Goal: Entertainment & Leisure: Browse casually

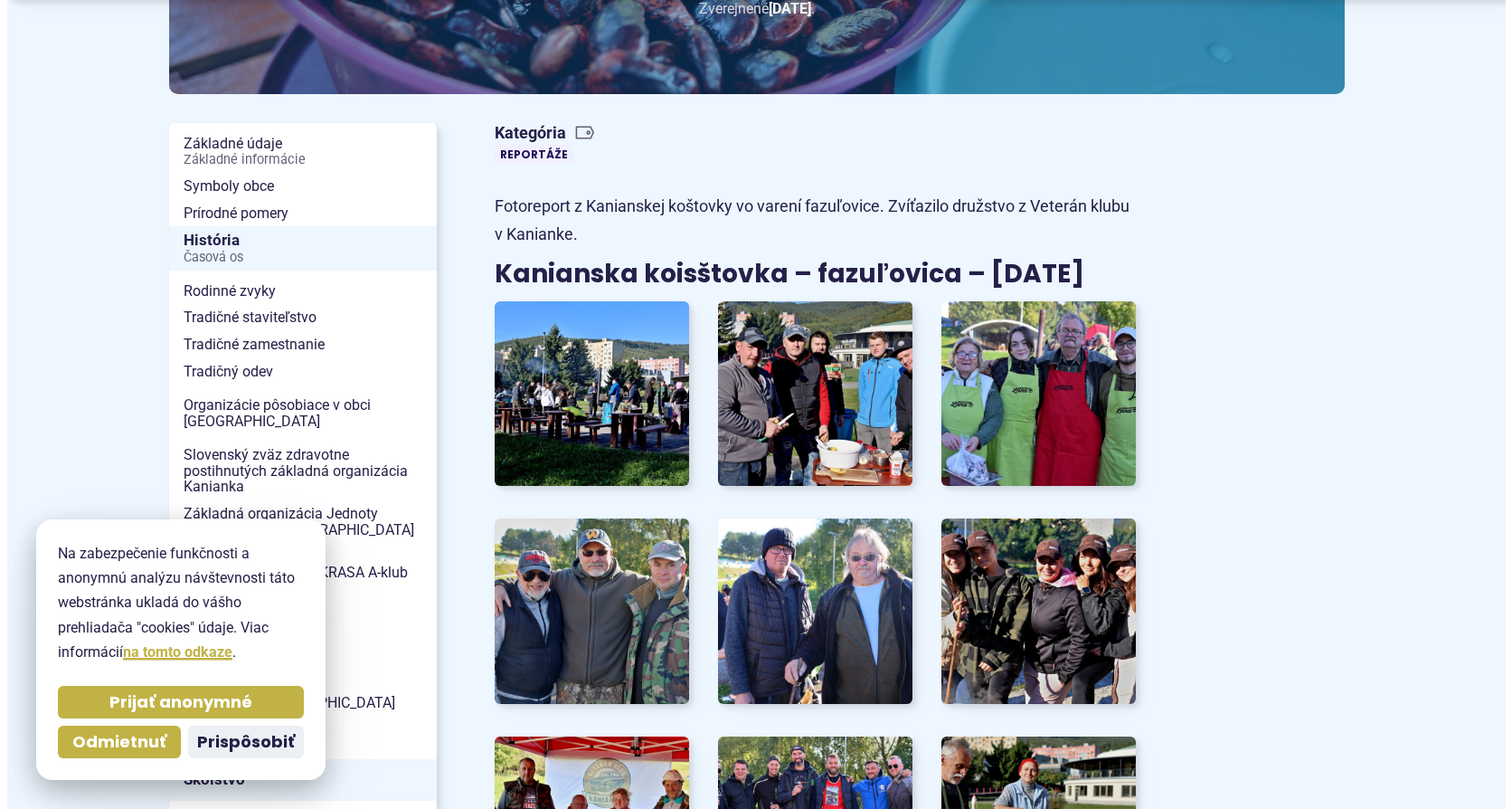
scroll to position [362, 0]
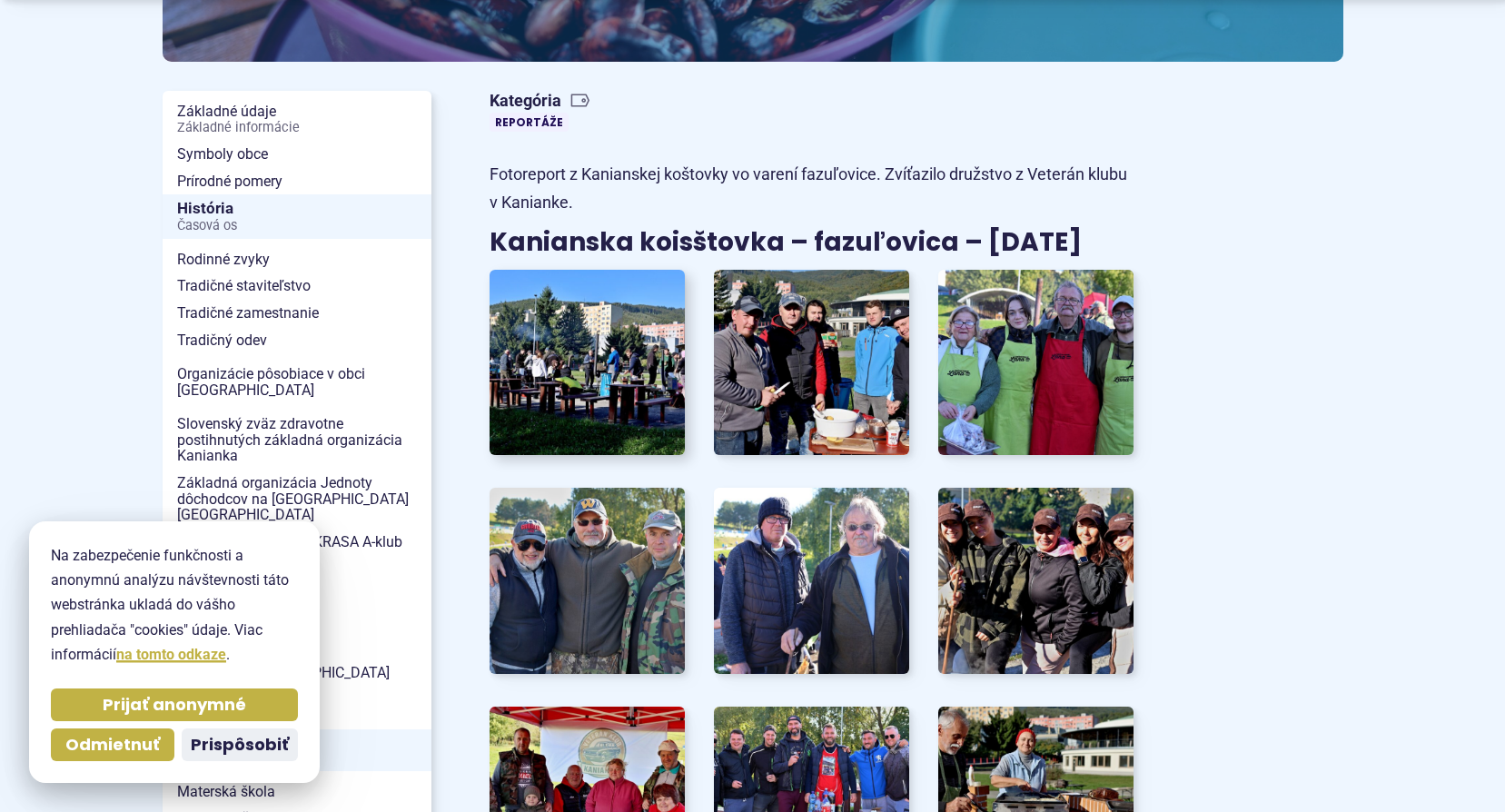
click at [595, 361] on img at bounding box center [588, 362] width 216 height 205
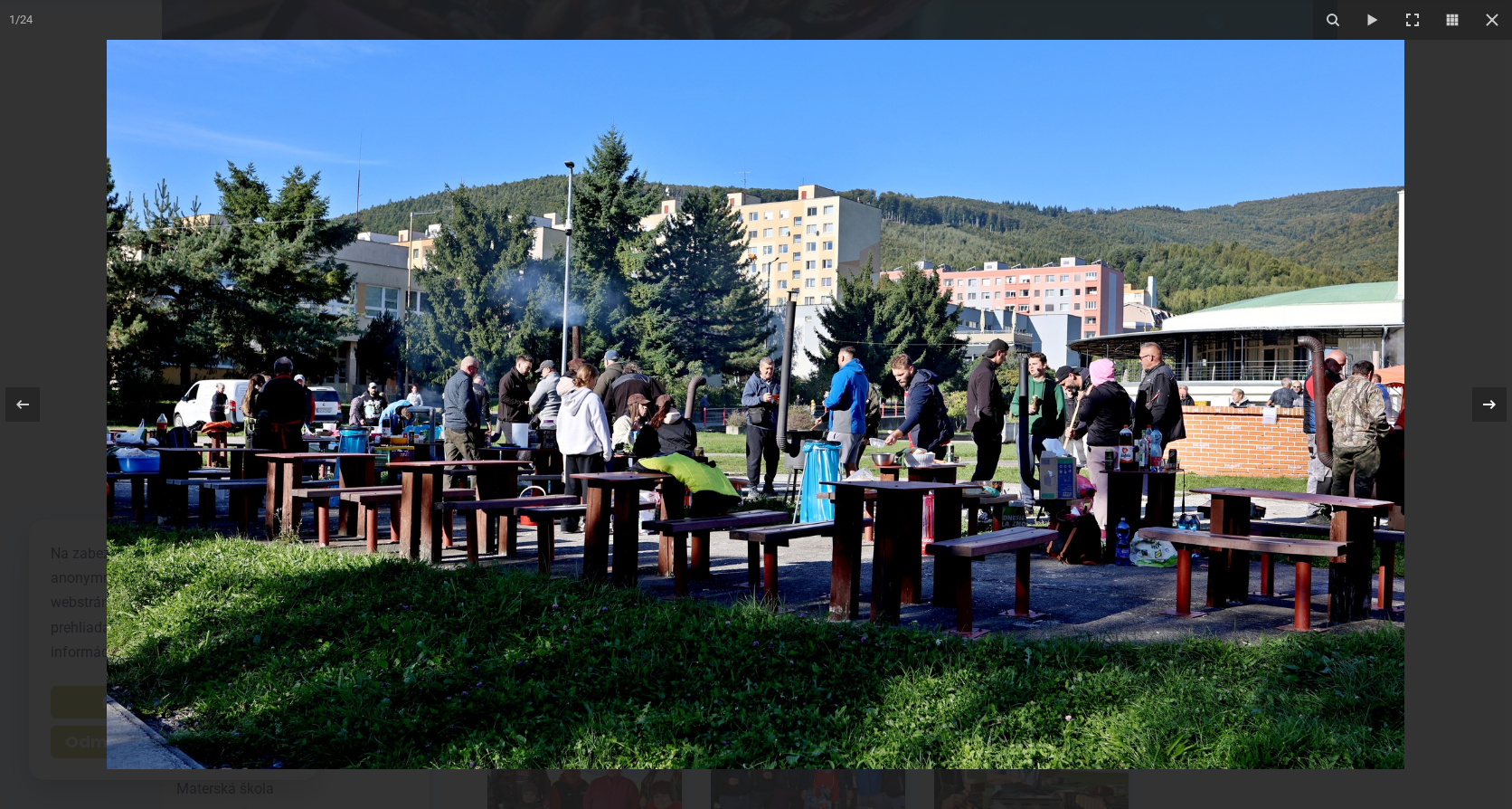
click at [1486, 407] on icon at bounding box center [1489, 404] width 22 height 22
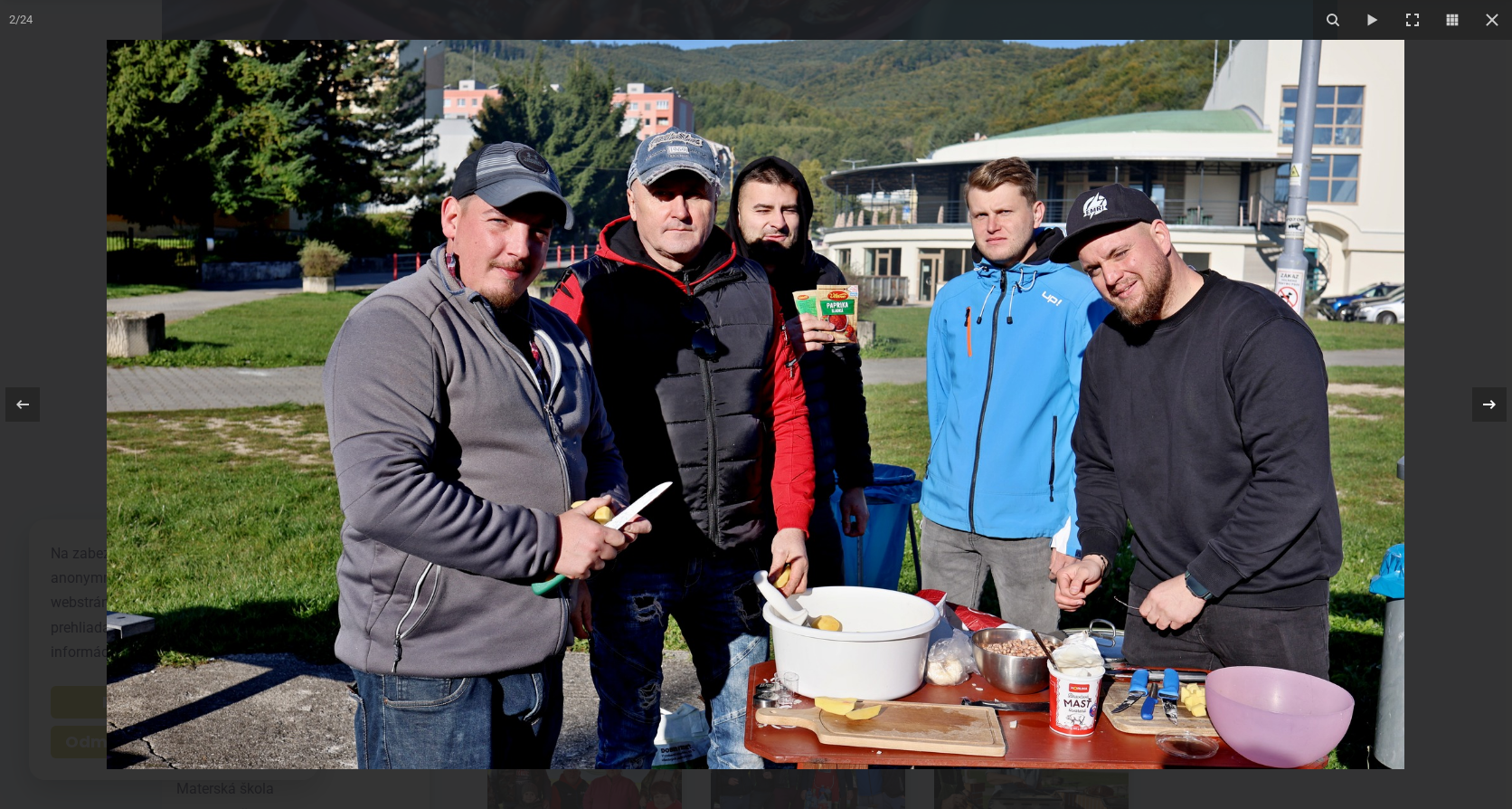
click at [1490, 405] on icon at bounding box center [1489, 404] width 22 height 22
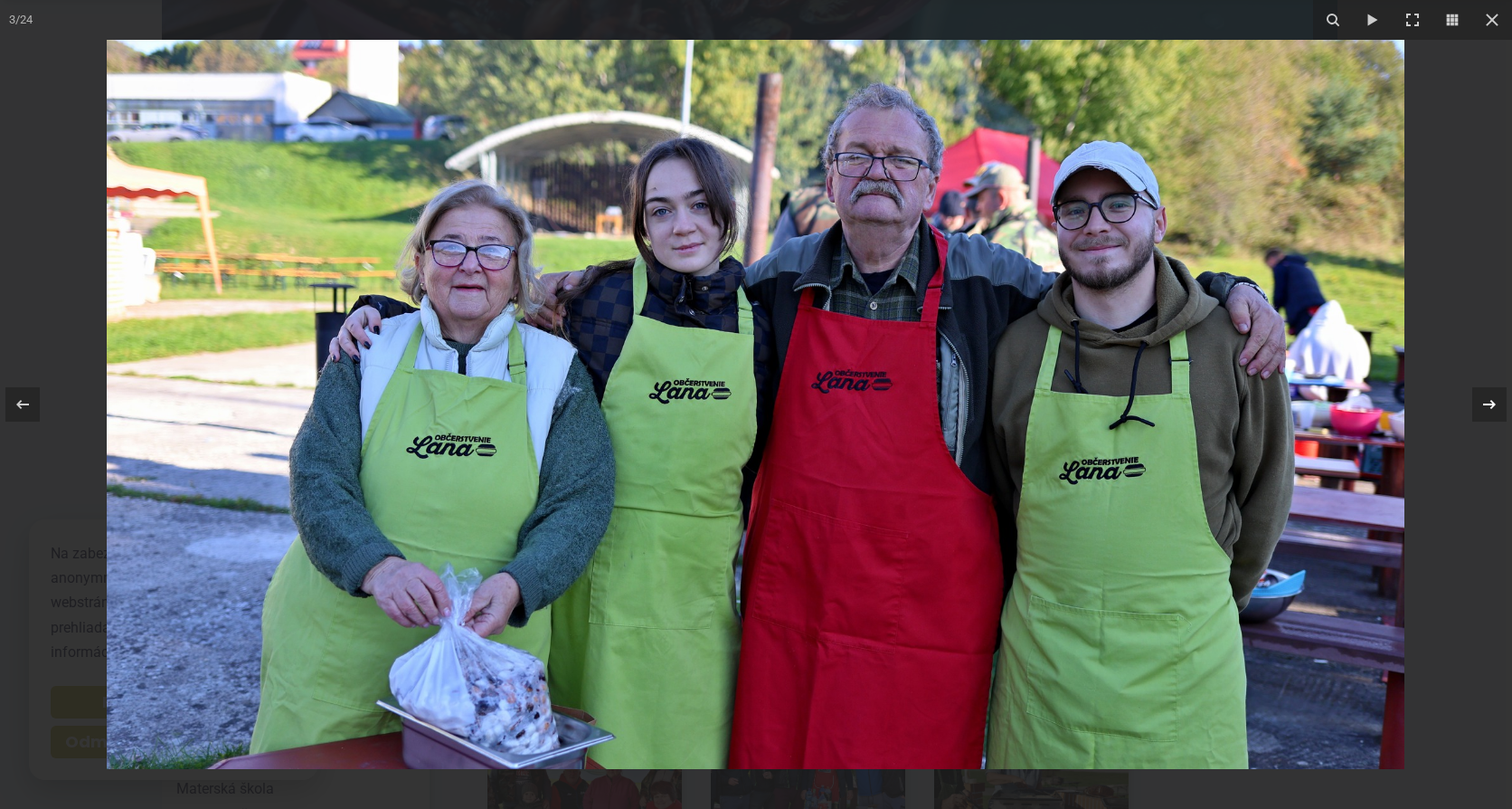
click at [1489, 400] on icon at bounding box center [1489, 404] width 22 height 22
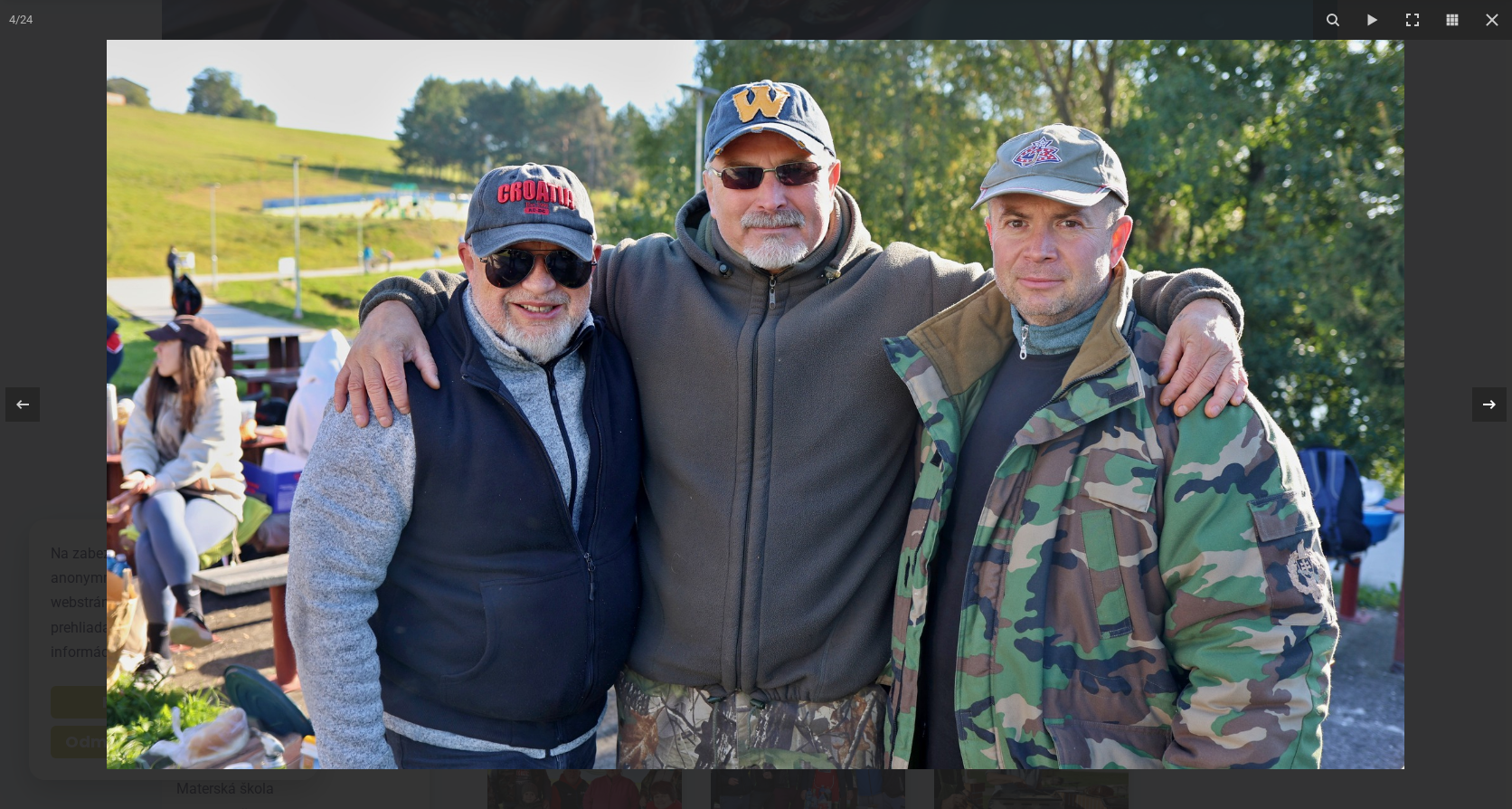
click at [1488, 402] on icon at bounding box center [1489, 404] width 22 height 22
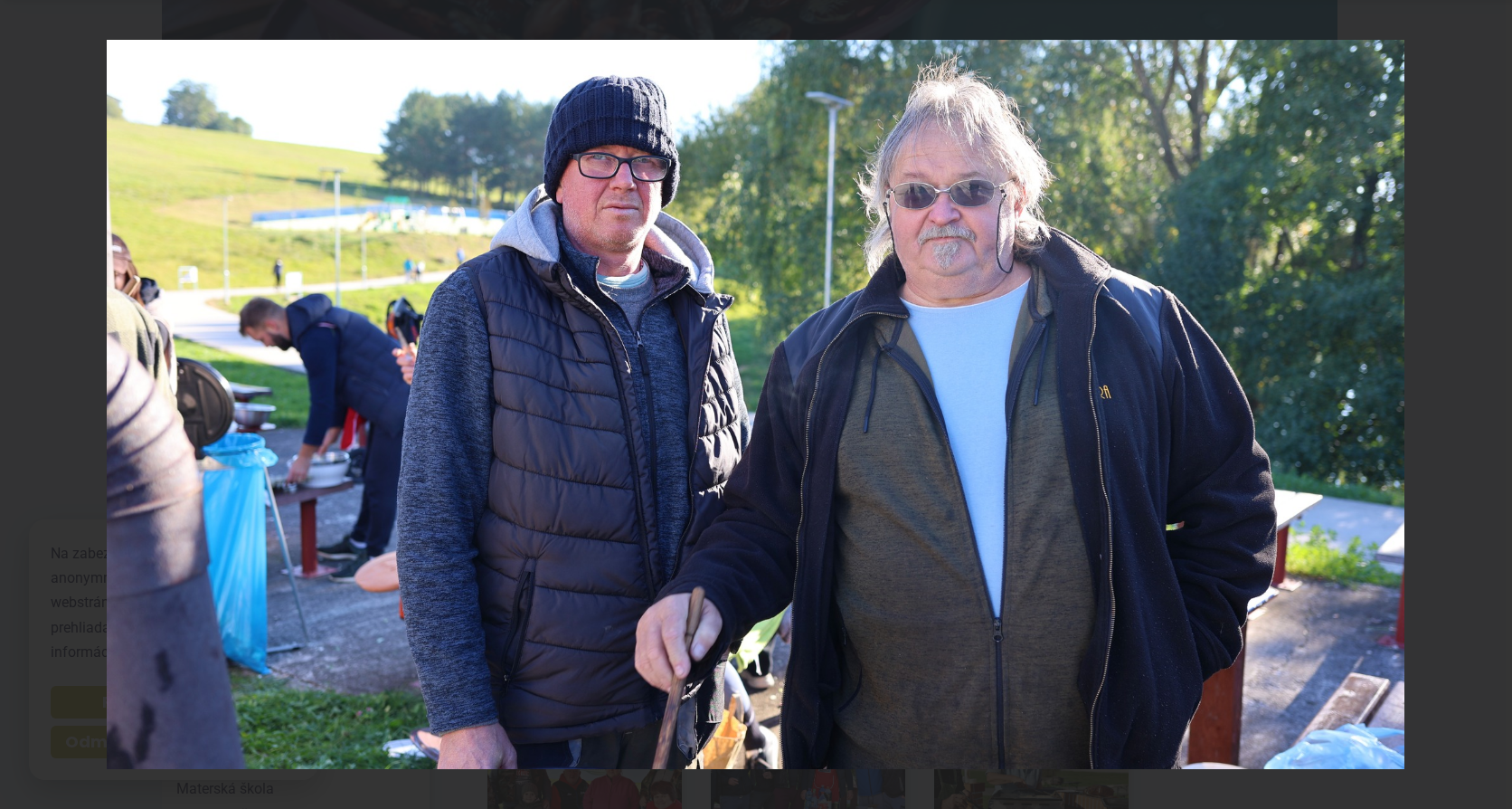
click at [1488, 402] on div "5 / 24" at bounding box center [756, 404] width 1512 height 809
click at [1490, 402] on icon at bounding box center [1489, 404] width 22 height 22
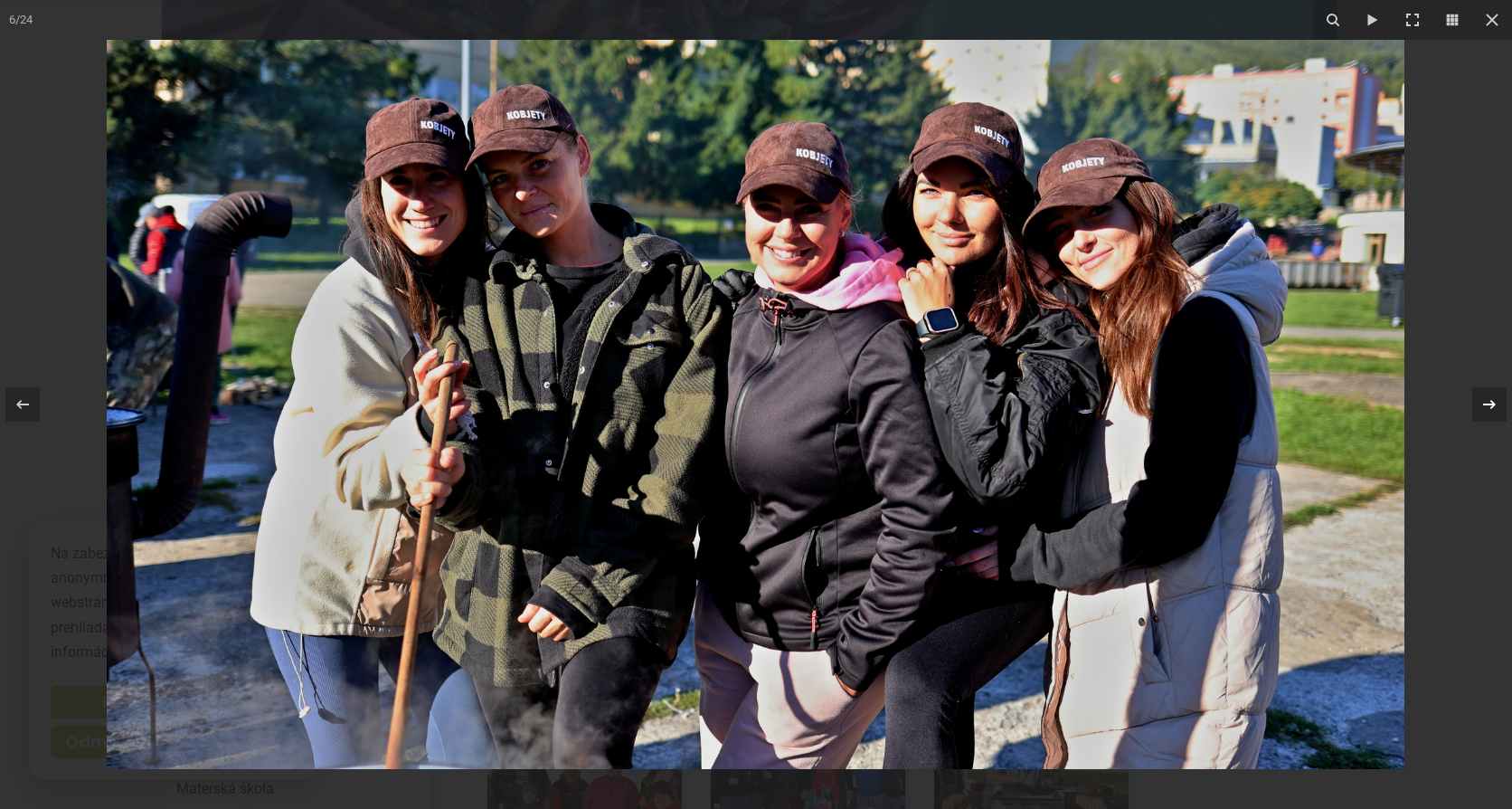
click at [1487, 406] on icon at bounding box center [1489, 404] width 22 height 22
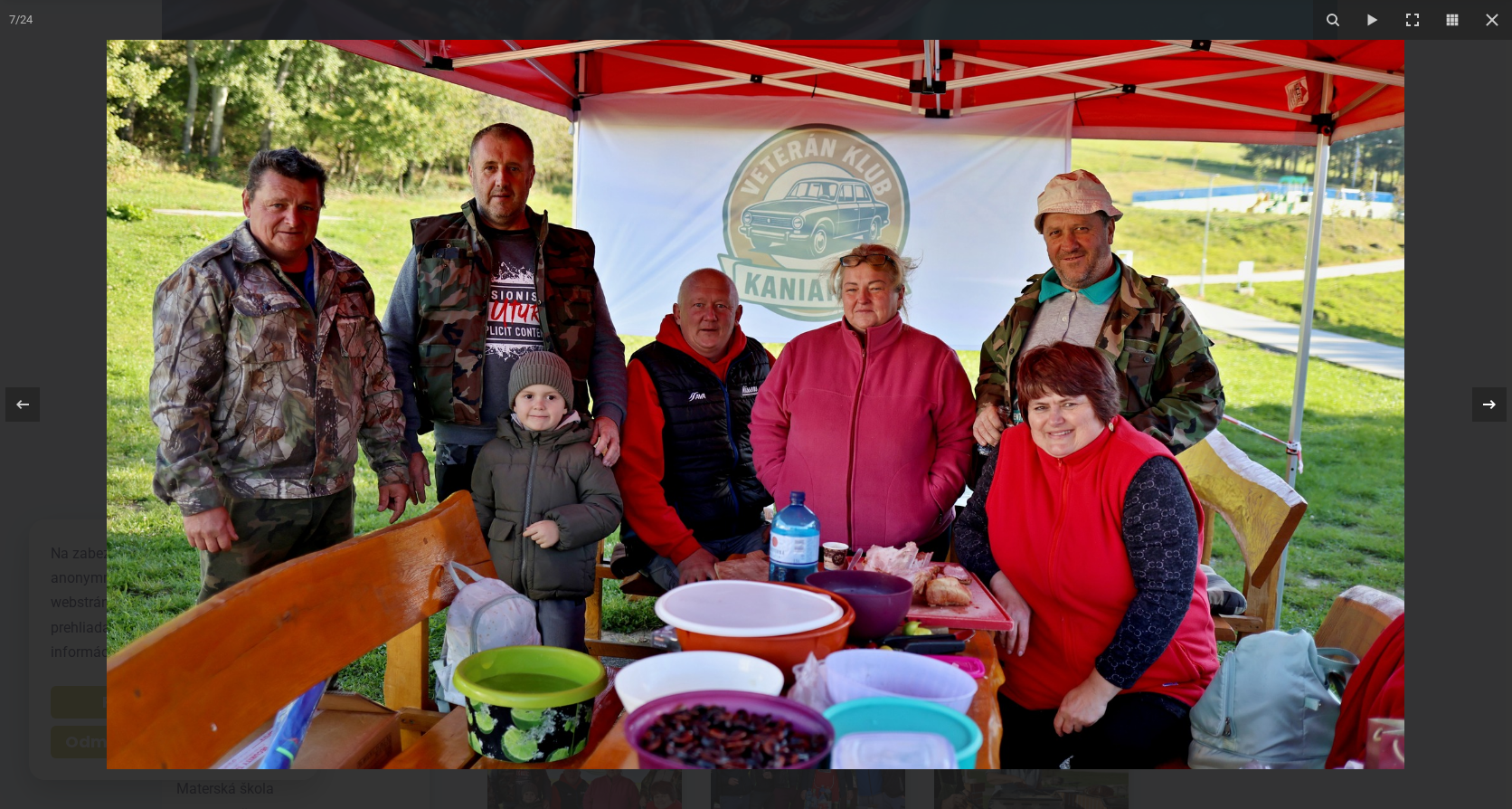
click at [1487, 399] on icon at bounding box center [1489, 404] width 22 height 22
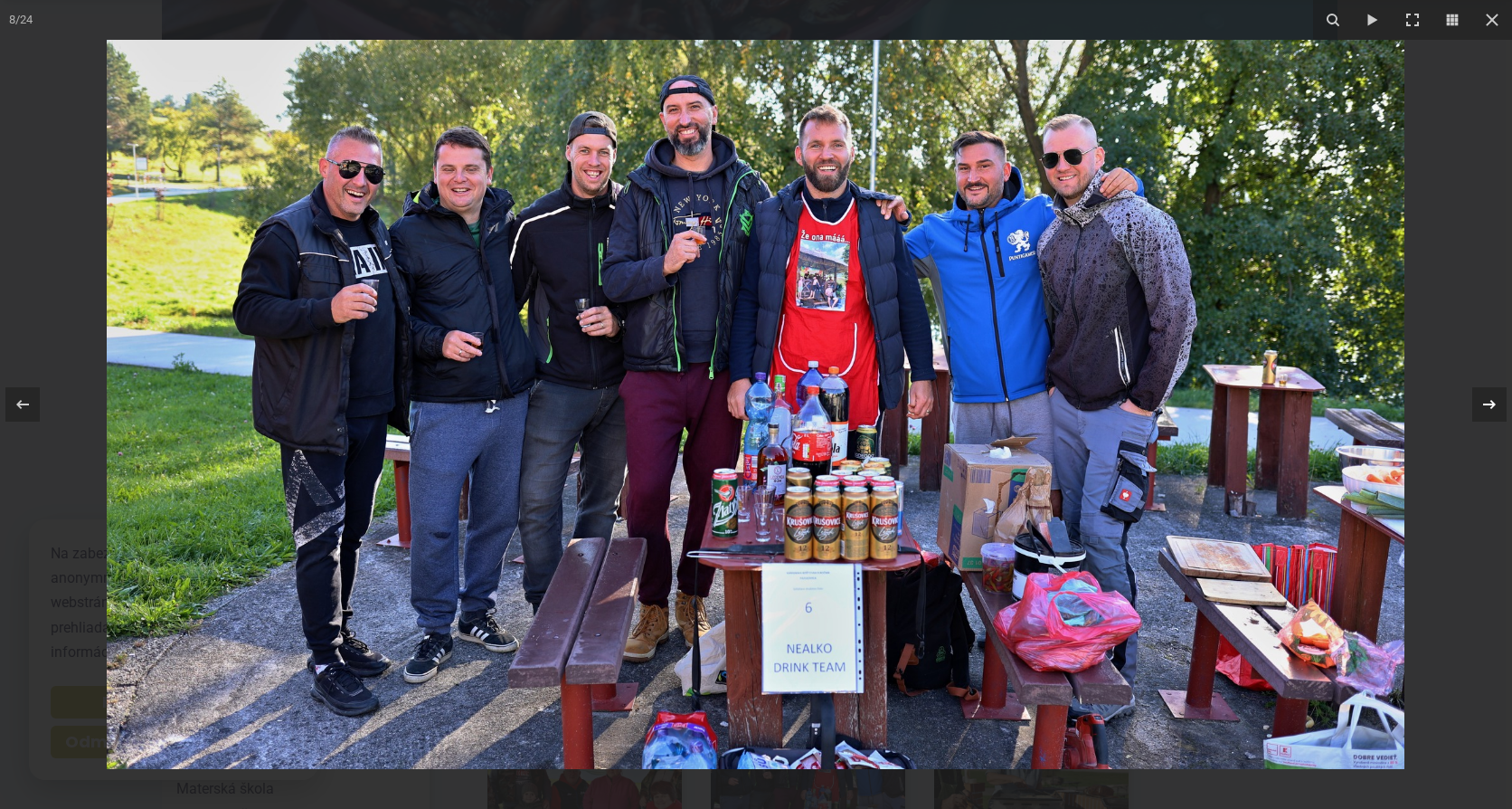
click at [1489, 399] on icon at bounding box center [1489, 404] width 22 height 22
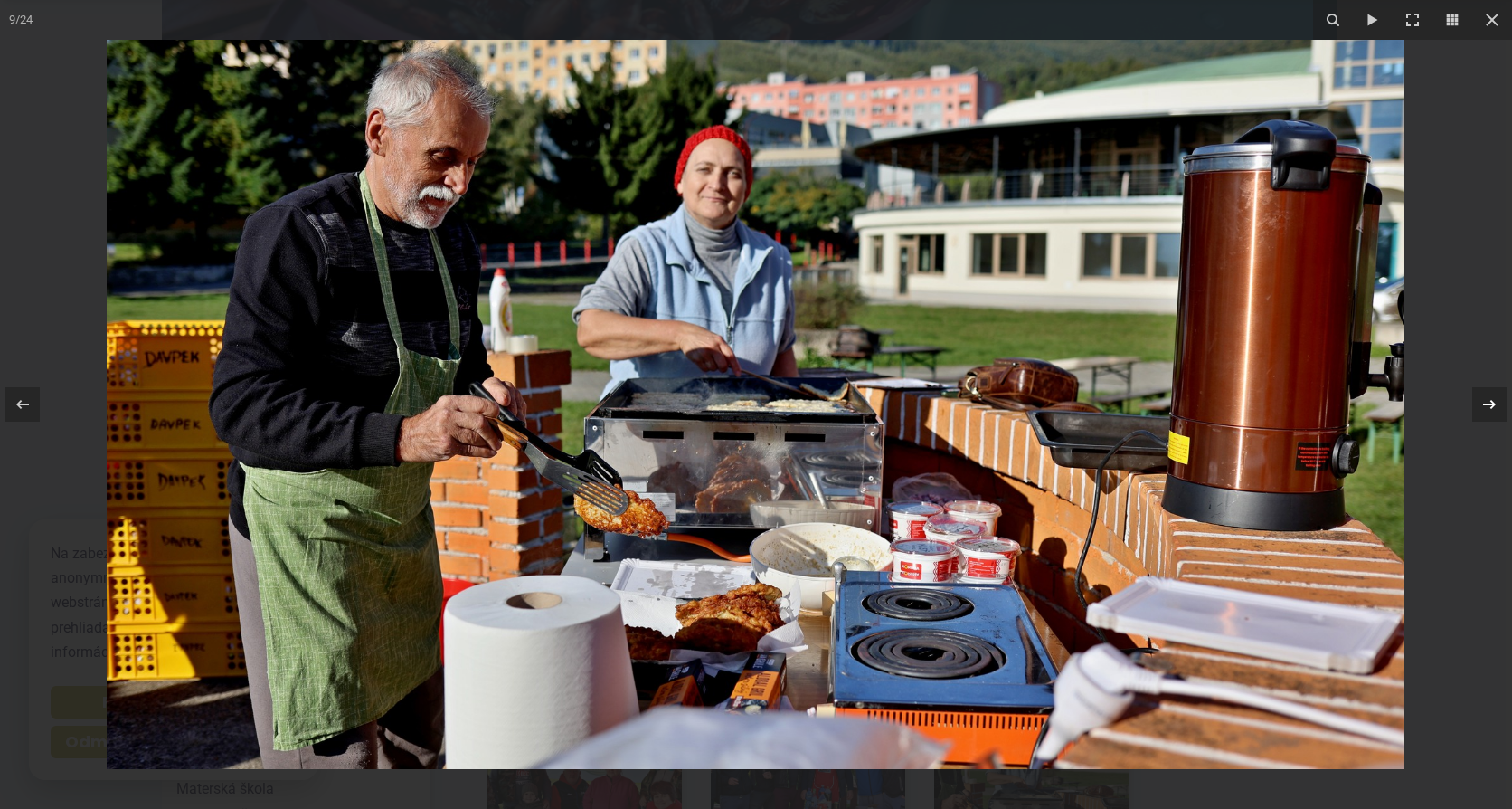
click at [1487, 401] on icon at bounding box center [1489, 404] width 22 height 22
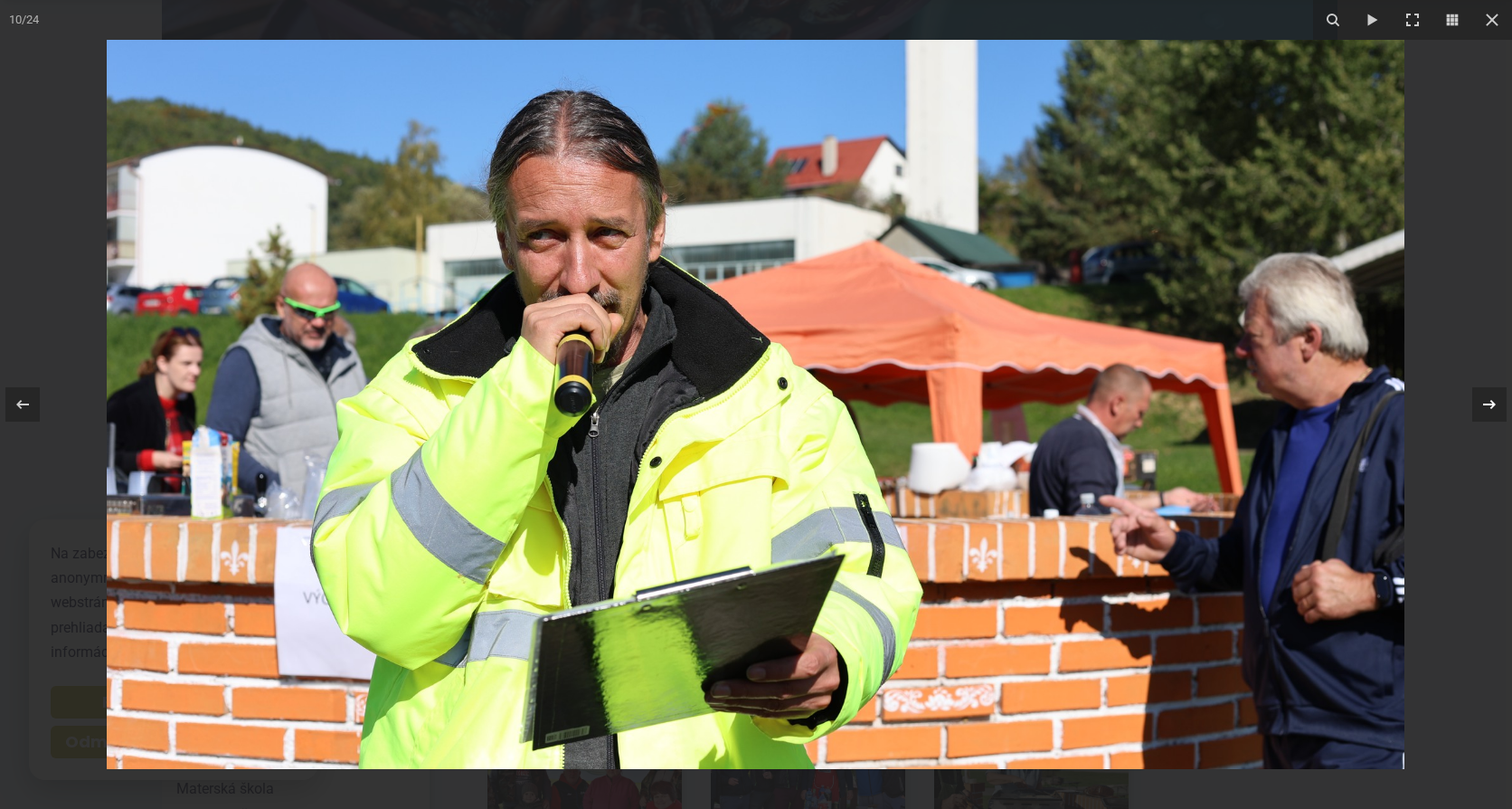
click at [1487, 407] on icon at bounding box center [1489, 404] width 22 height 22
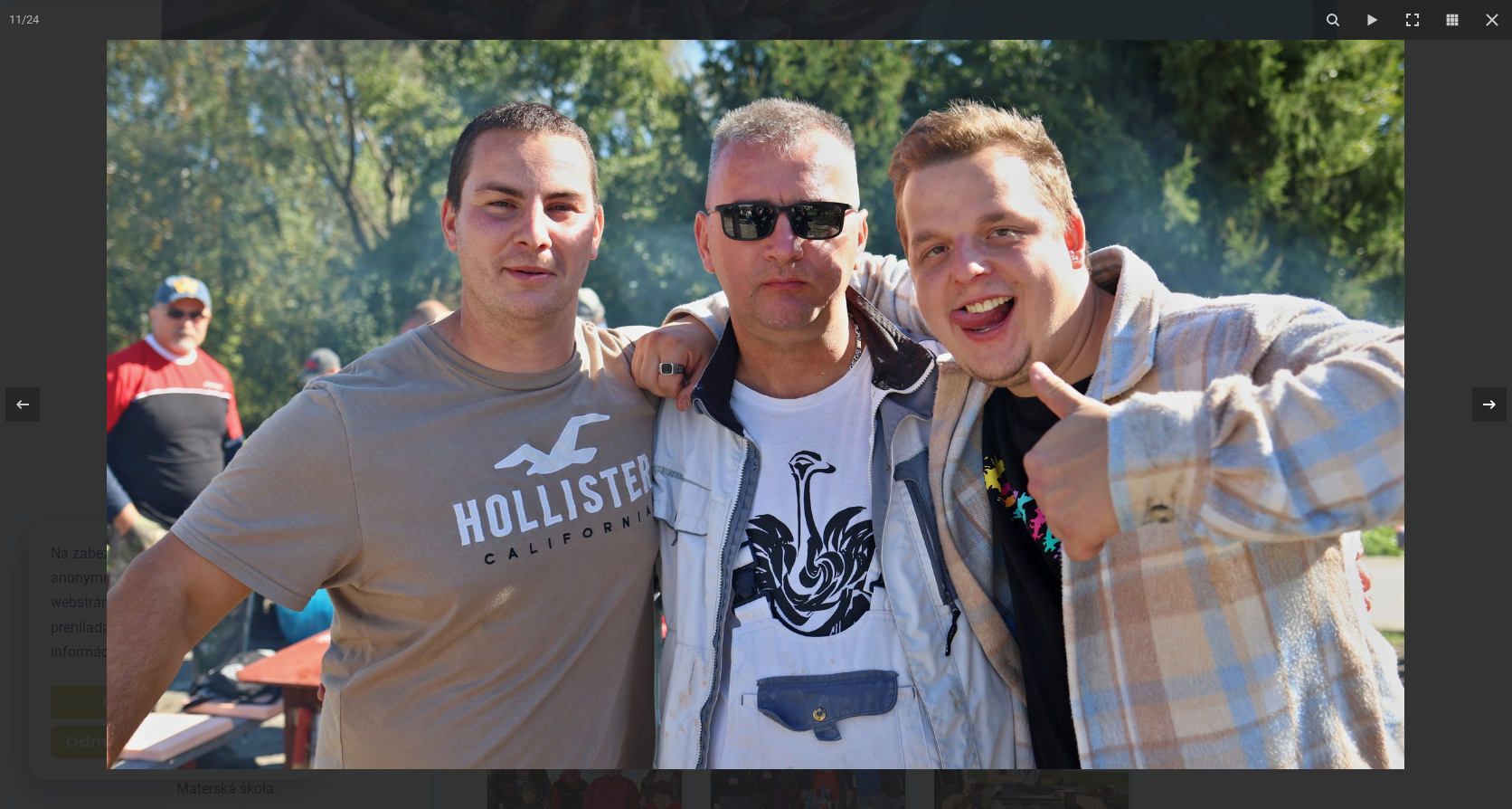
click at [1486, 410] on icon at bounding box center [1489, 404] width 22 height 22
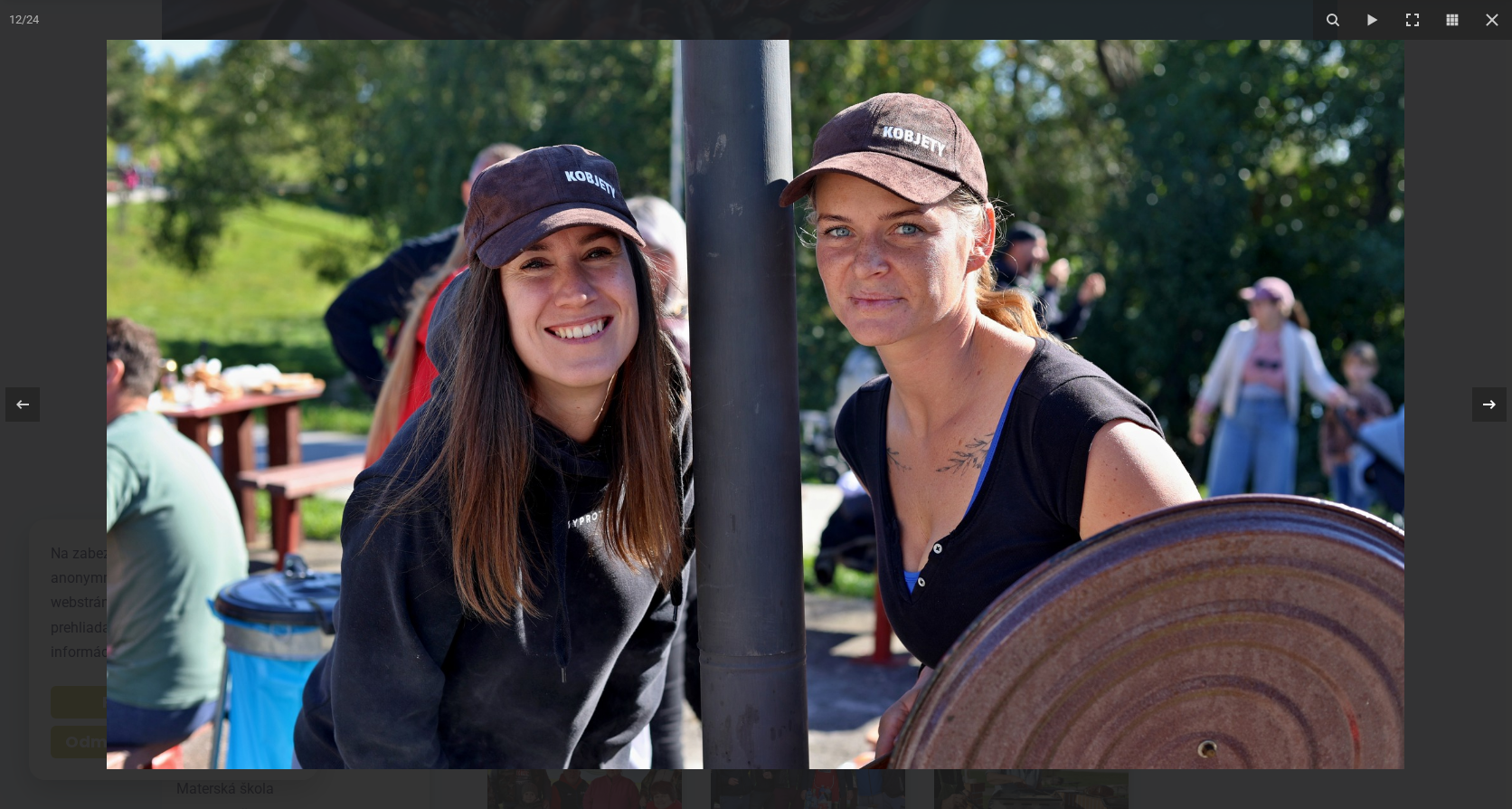
click at [1487, 401] on icon at bounding box center [1489, 404] width 22 height 22
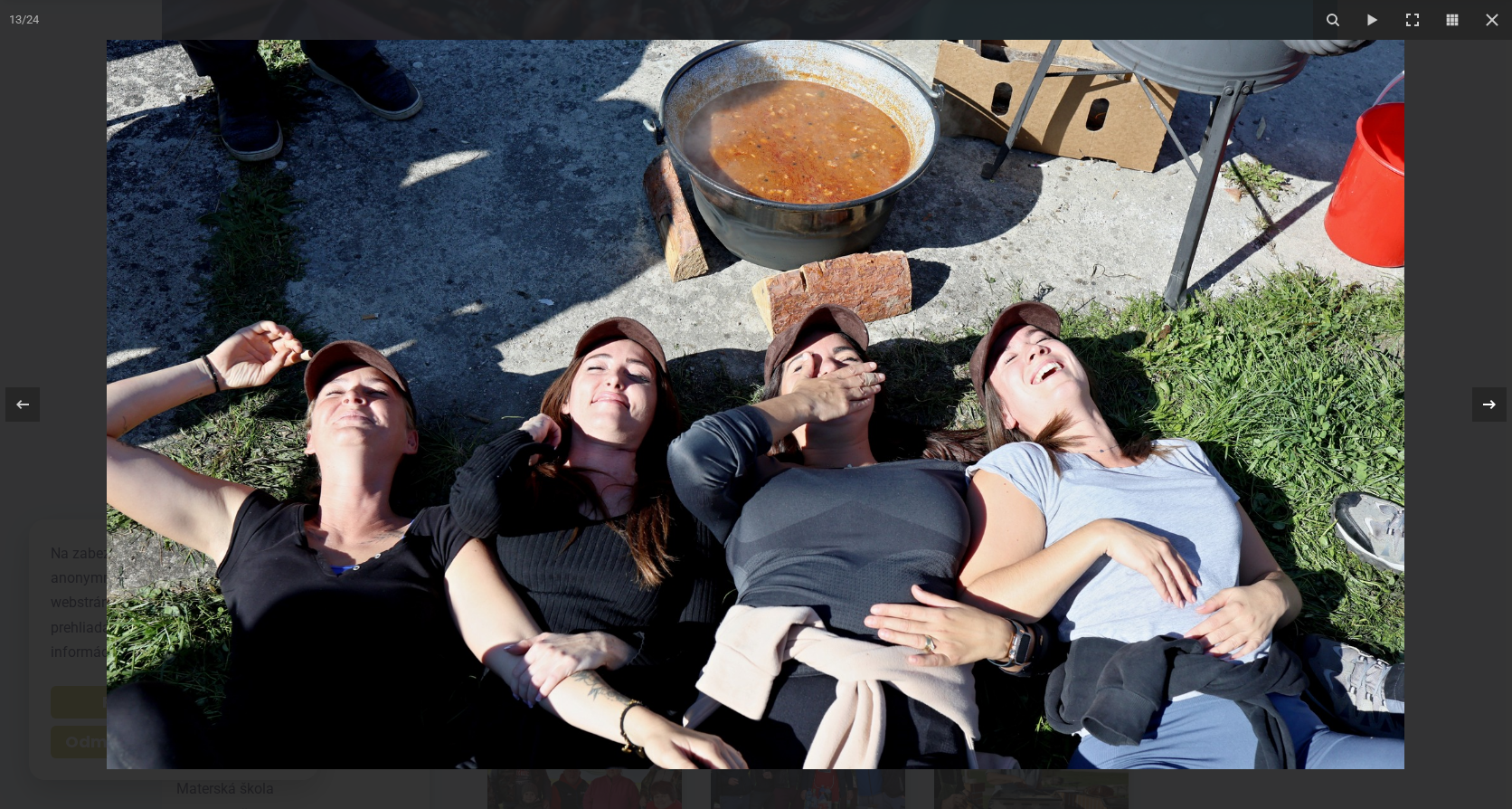
click at [1483, 399] on icon at bounding box center [1489, 404] width 22 height 22
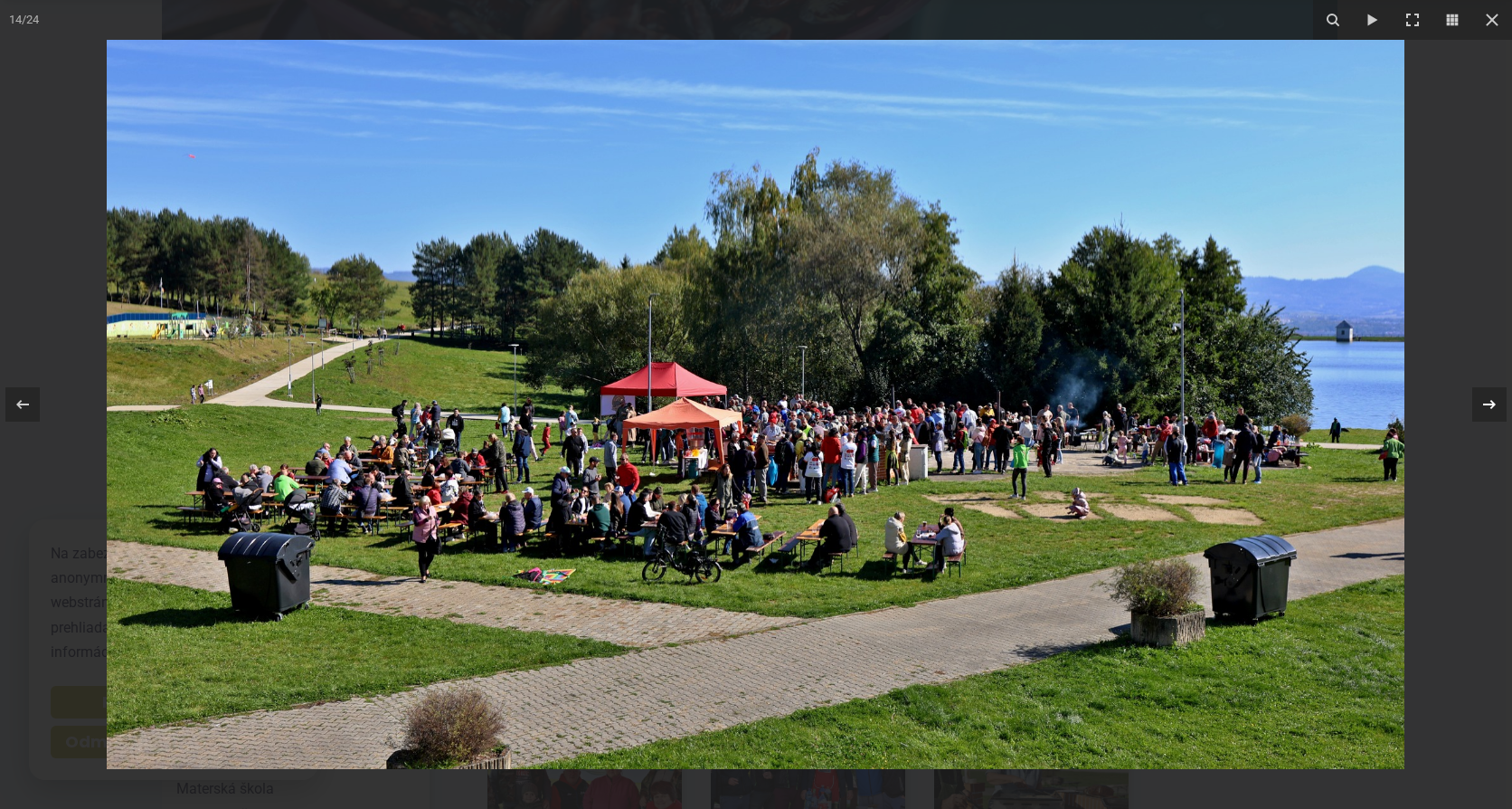
click at [1487, 400] on icon at bounding box center [1489, 404] width 22 height 22
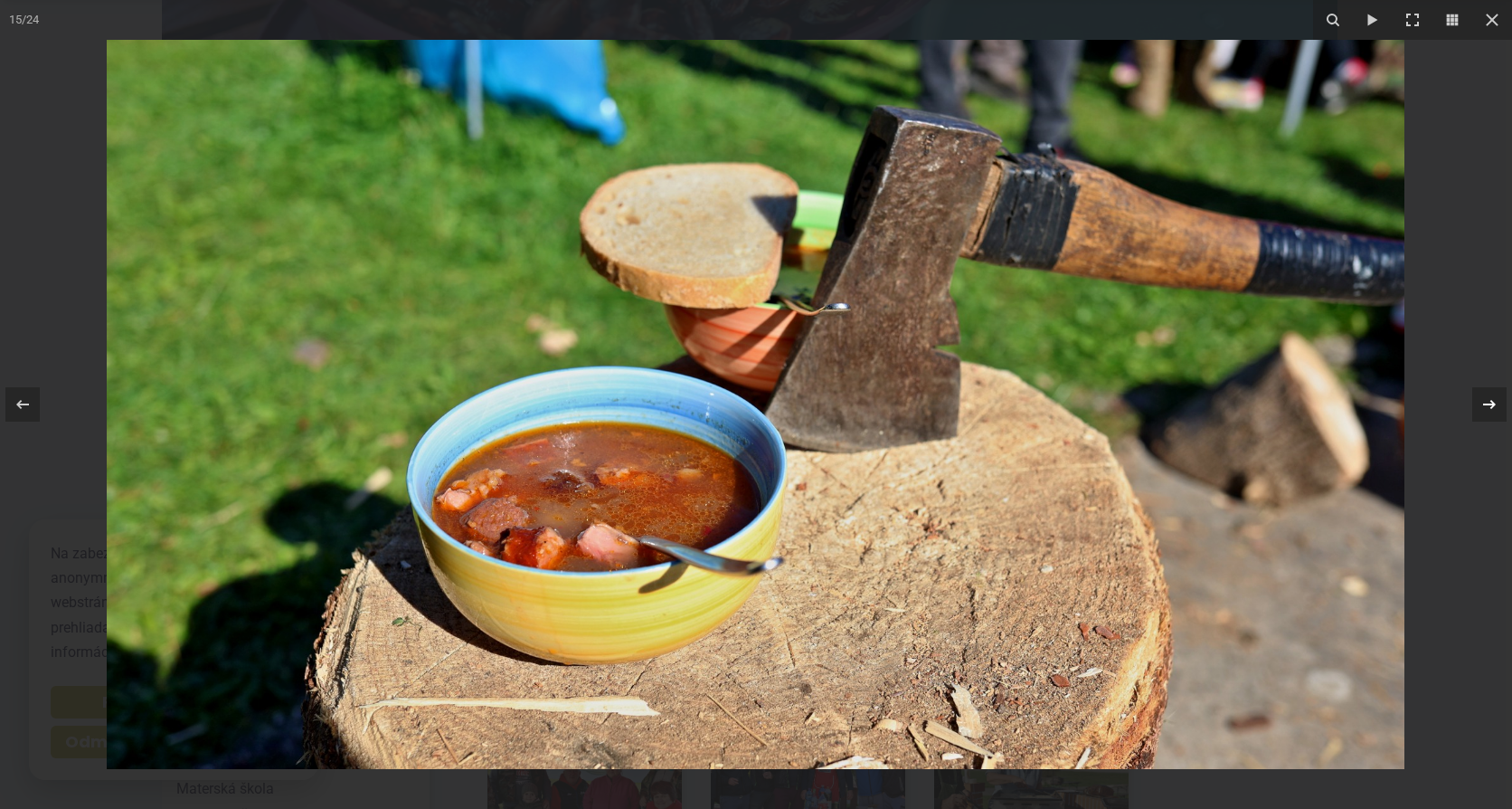
click at [1492, 400] on icon at bounding box center [1489, 404] width 13 height 9
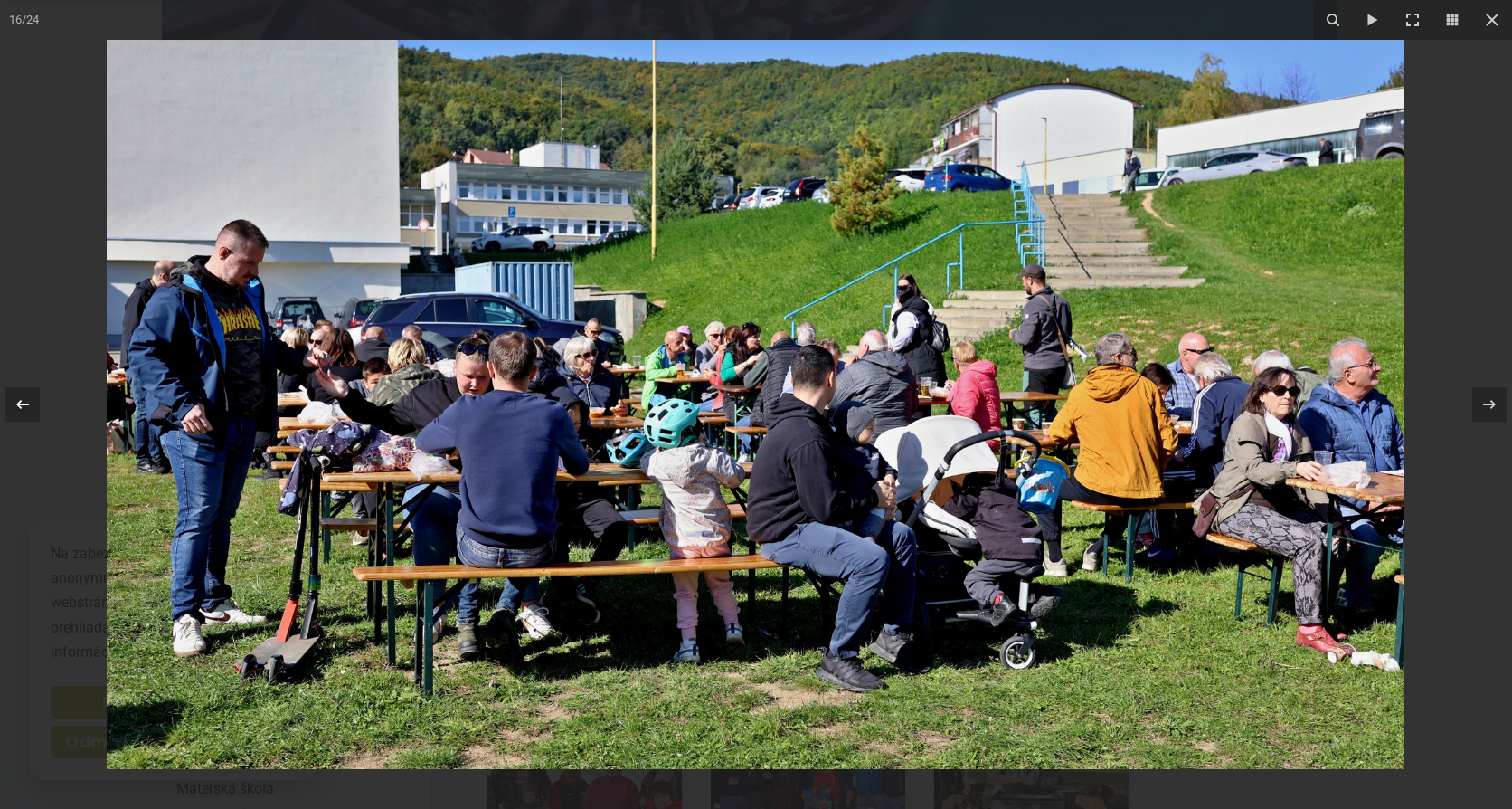
click at [17, 409] on icon at bounding box center [23, 404] width 22 height 22
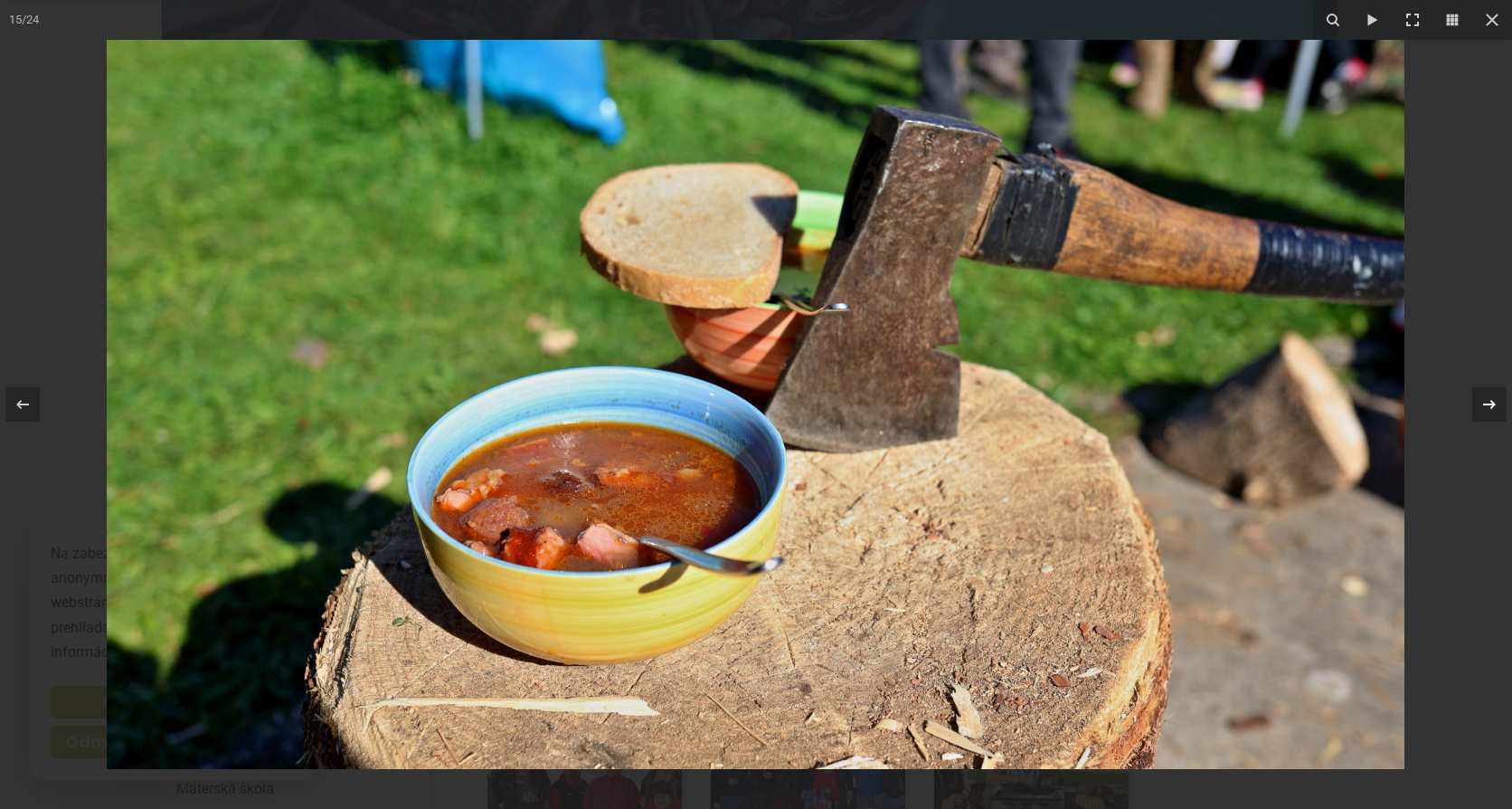
click at [1485, 400] on icon at bounding box center [1489, 404] width 22 height 22
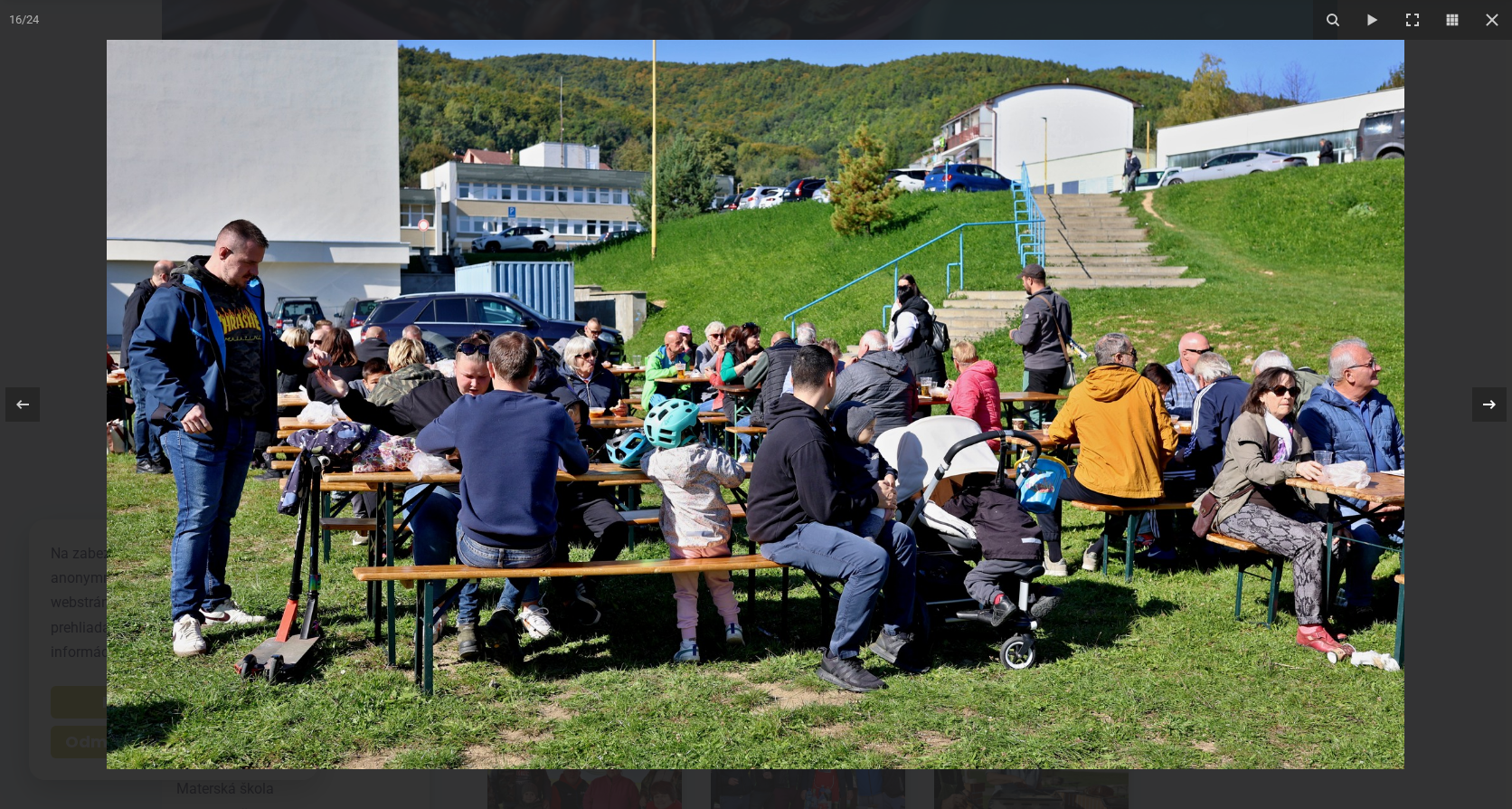
click at [1487, 400] on icon at bounding box center [1489, 404] width 22 height 22
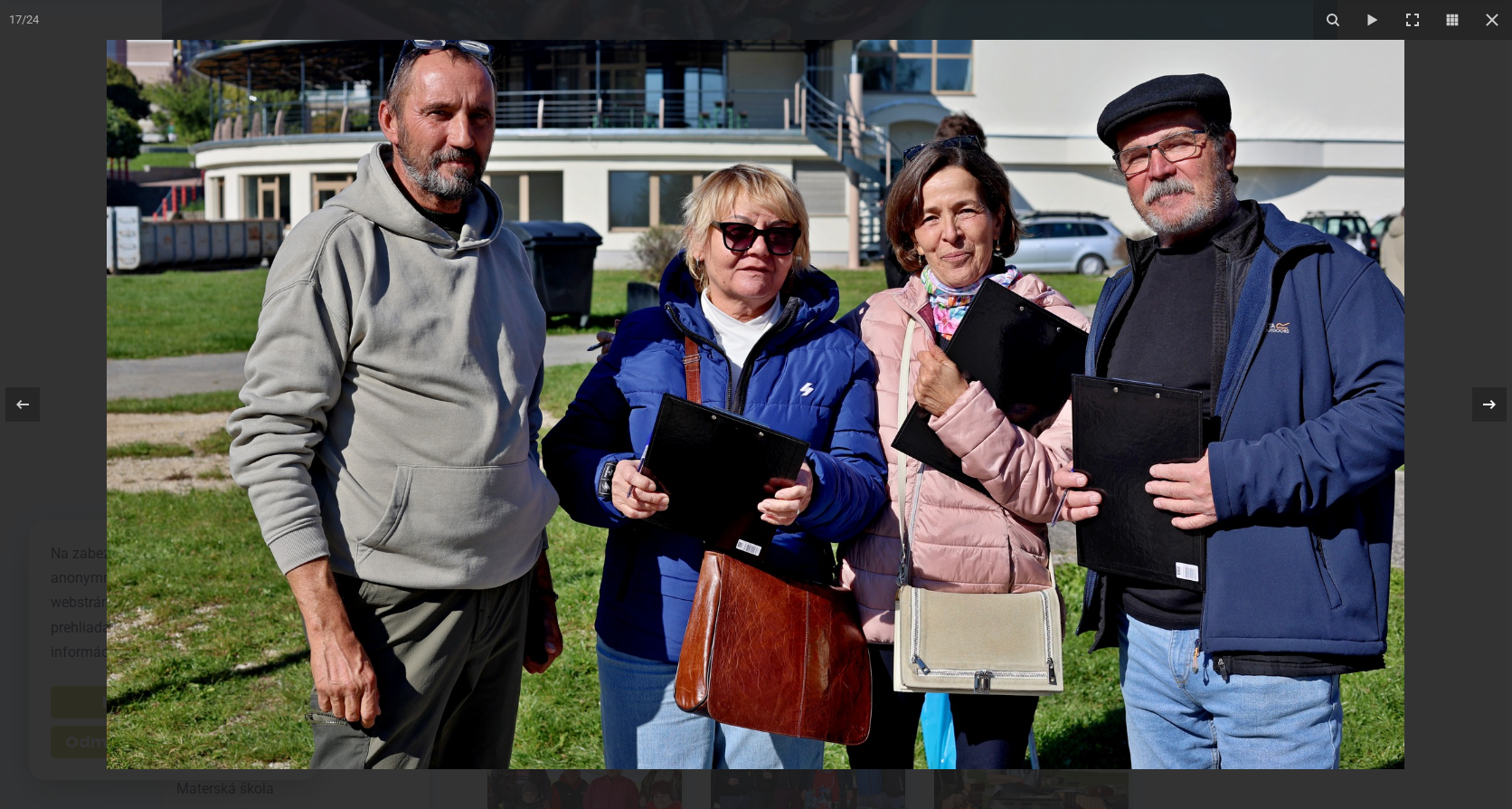
click at [1487, 403] on icon at bounding box center [1489, 404] width 22 height 22
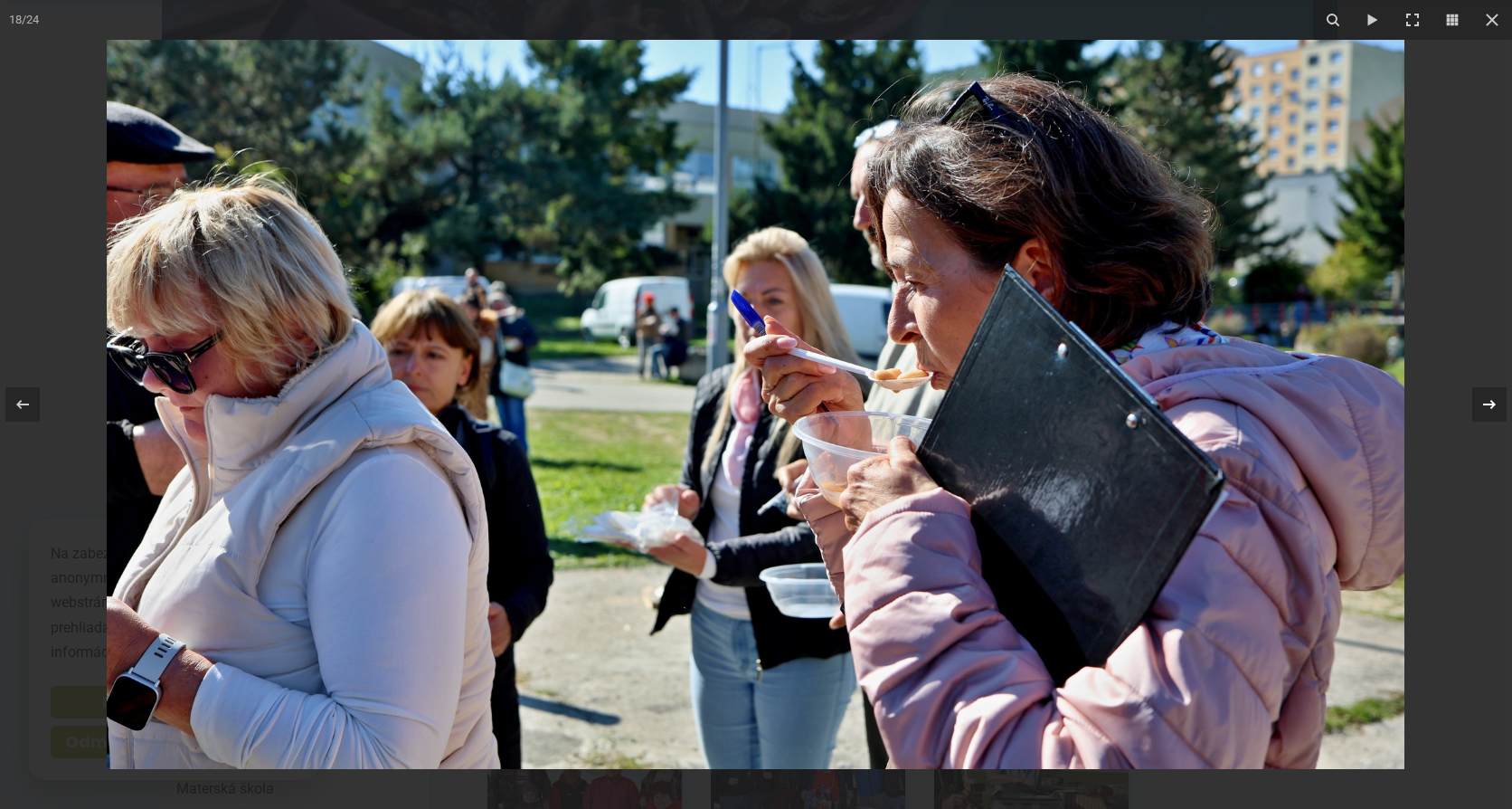
click at [1485, 401] on icon at bounding box center [1489, 404] width 22 height 22
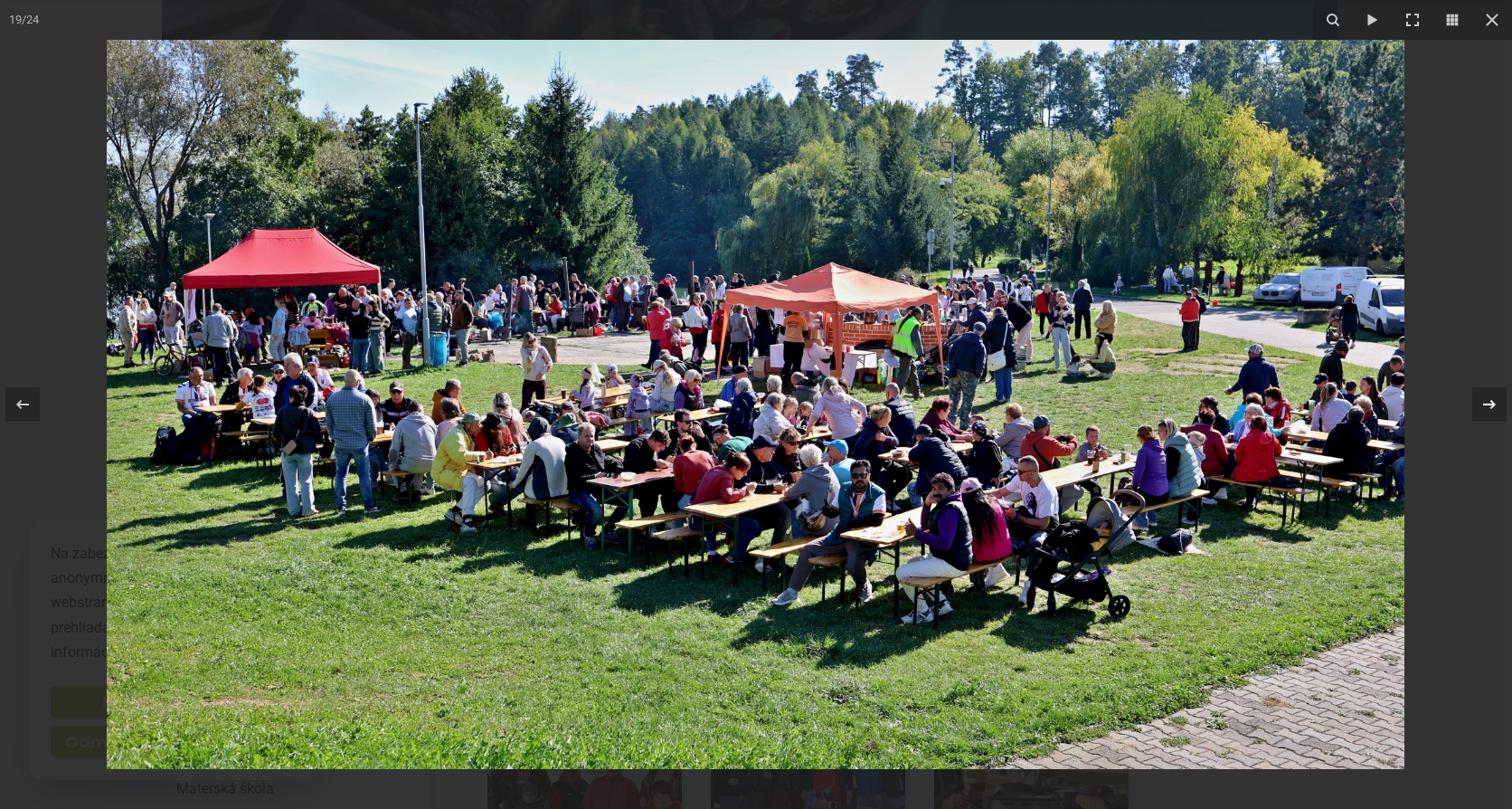
click at [1486, 399] on icon at bounding box center [1489, 404] width 22 height 22
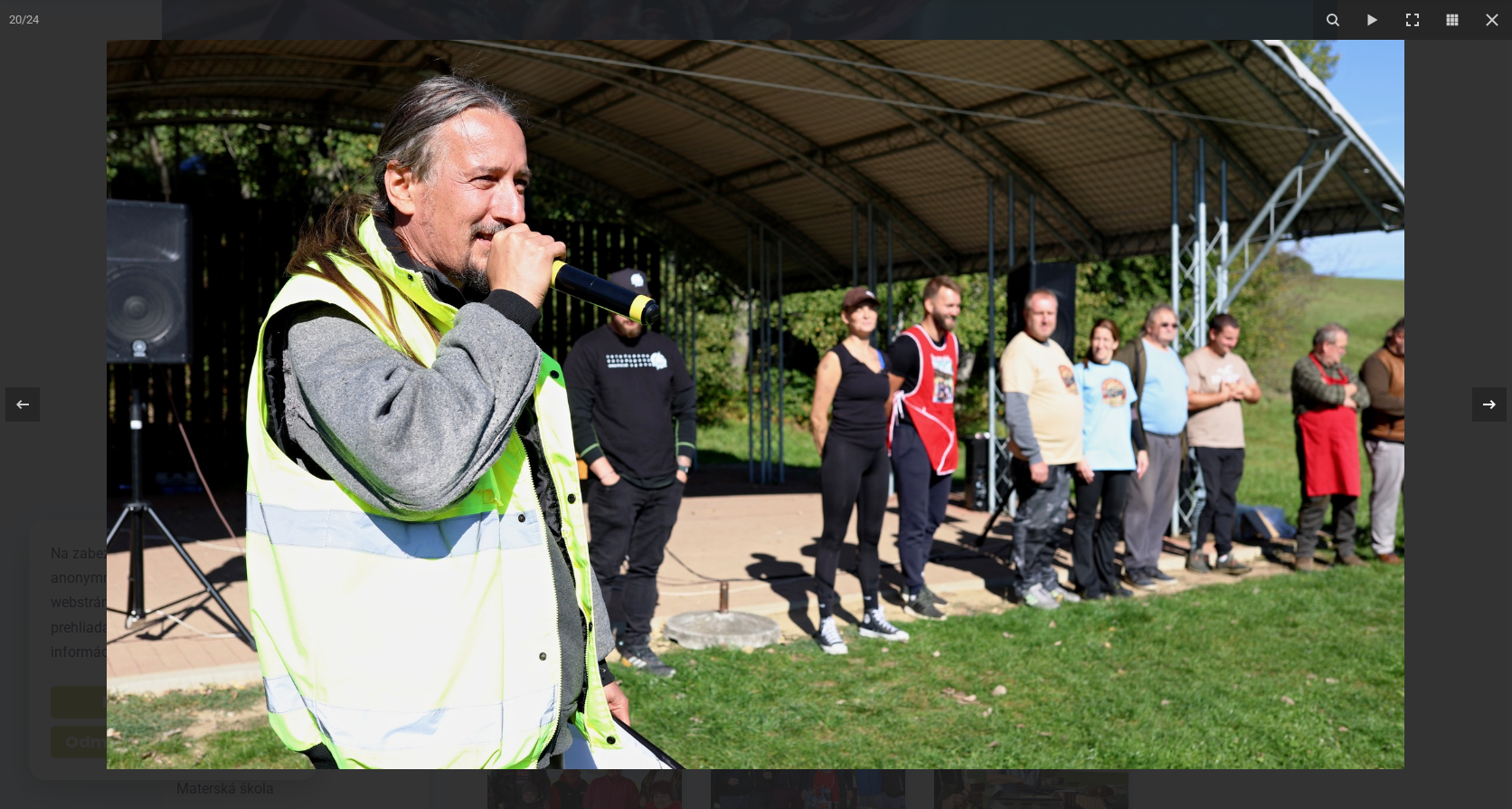
click at [1491, 398] on icon at bounding box center [1489, 404] width 22 height 22
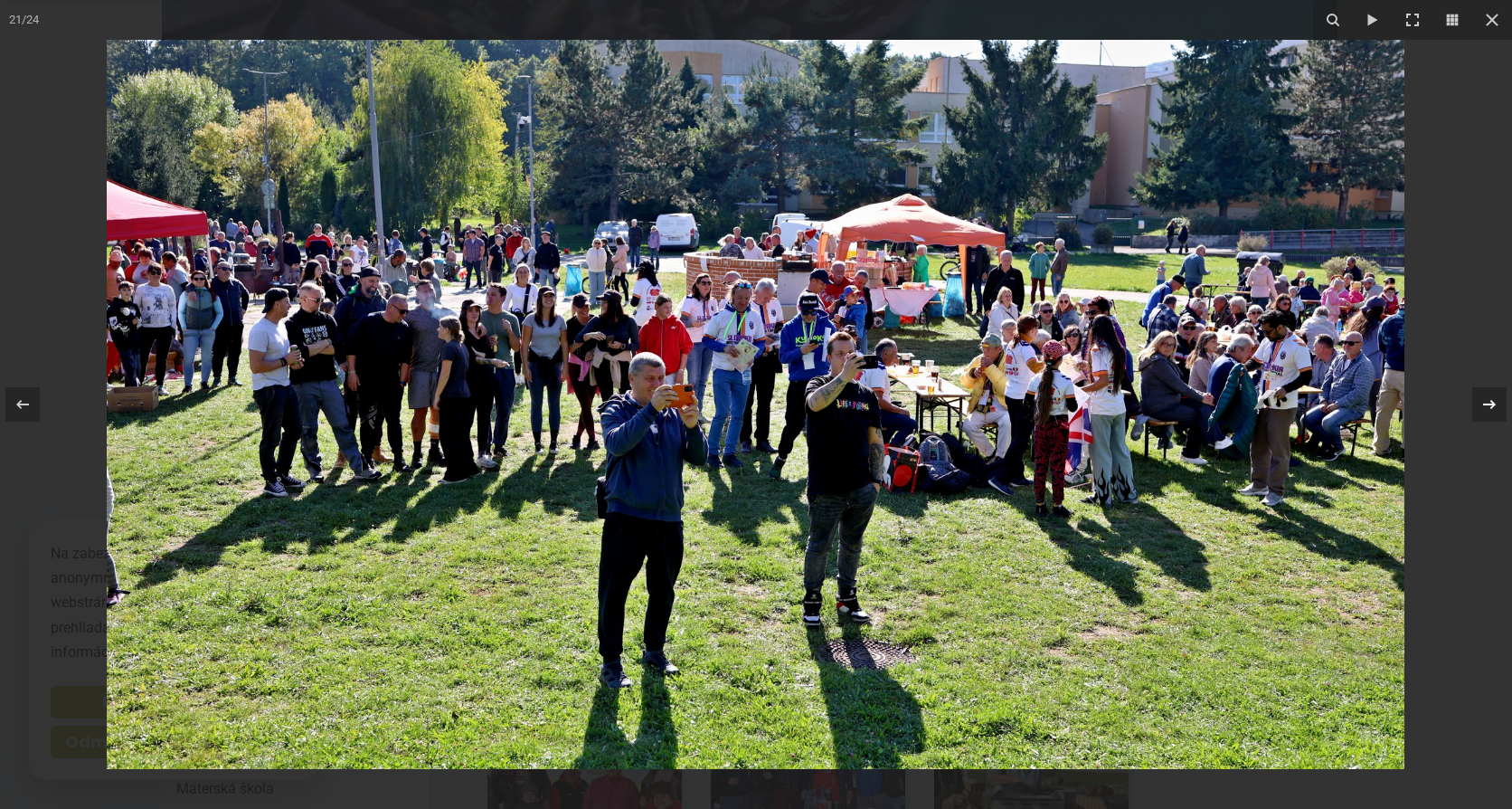
click at [1491, 404] on icon at bounding box center [1489, 404] width 13 height 9
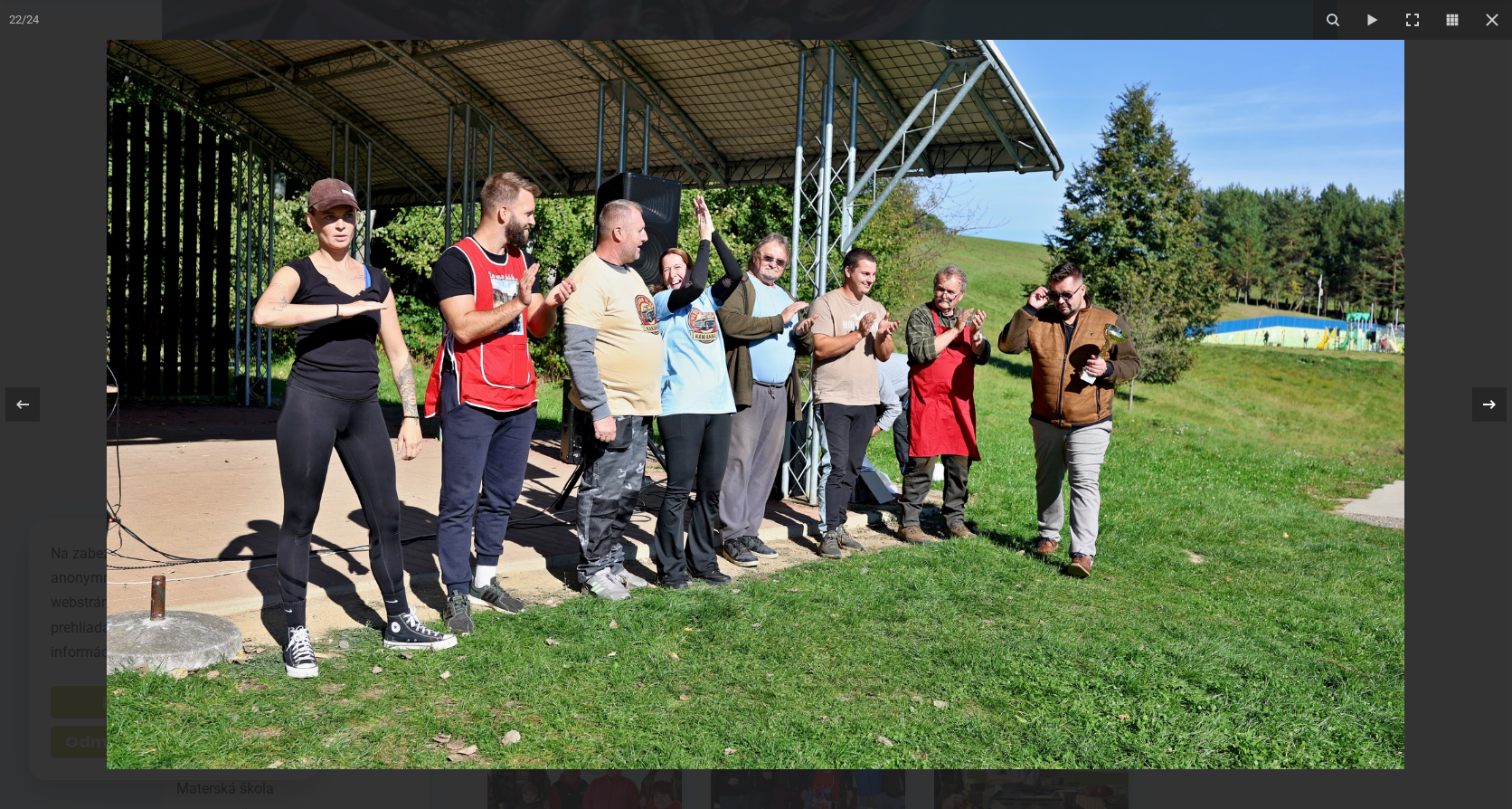
click at [1489, 401] on icon at bounding box center [1489, 404] width 22 height 22
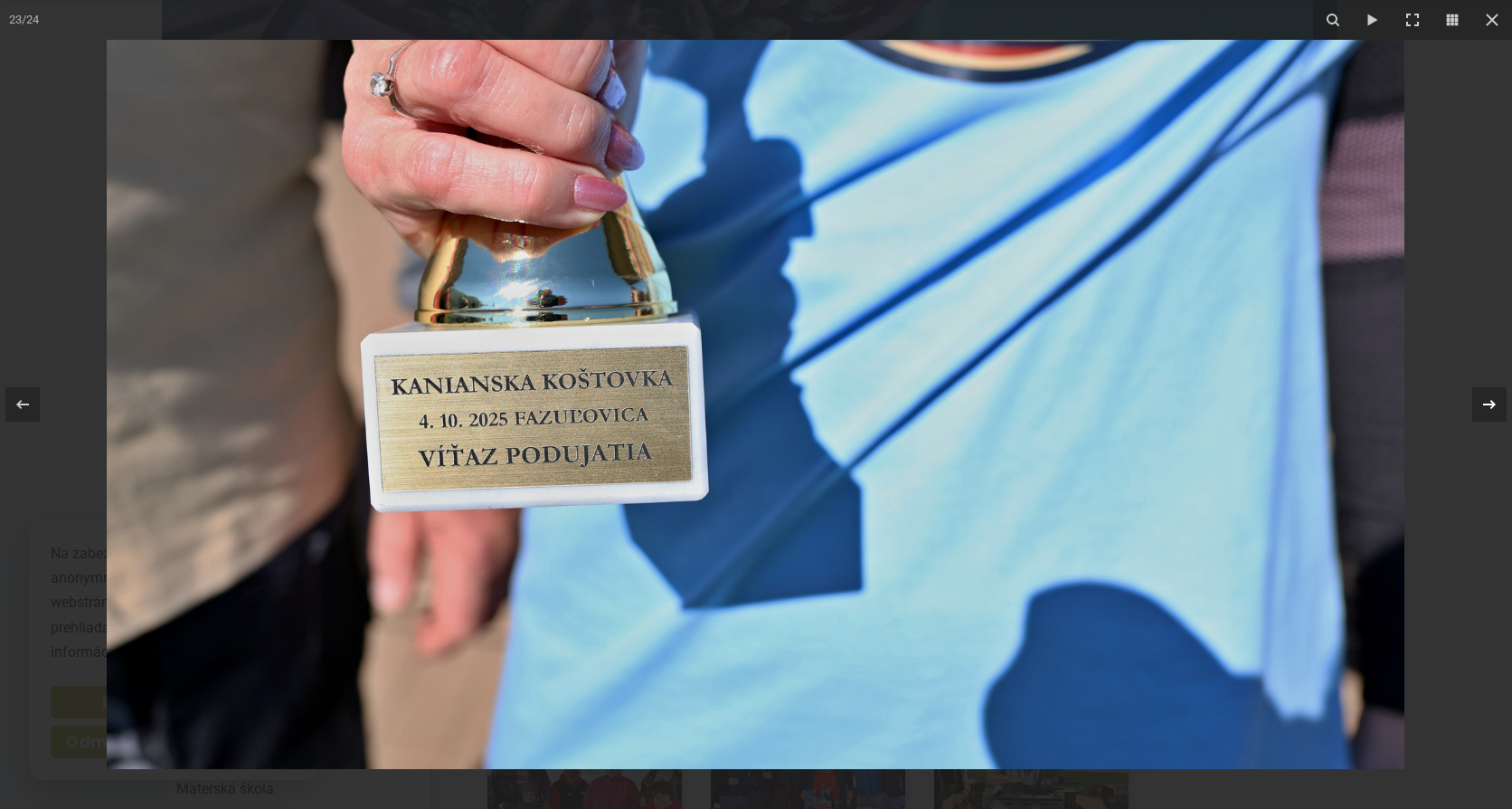
click at [1488, 401] on icon at bounding box center [1489, 404] width 22 height 22
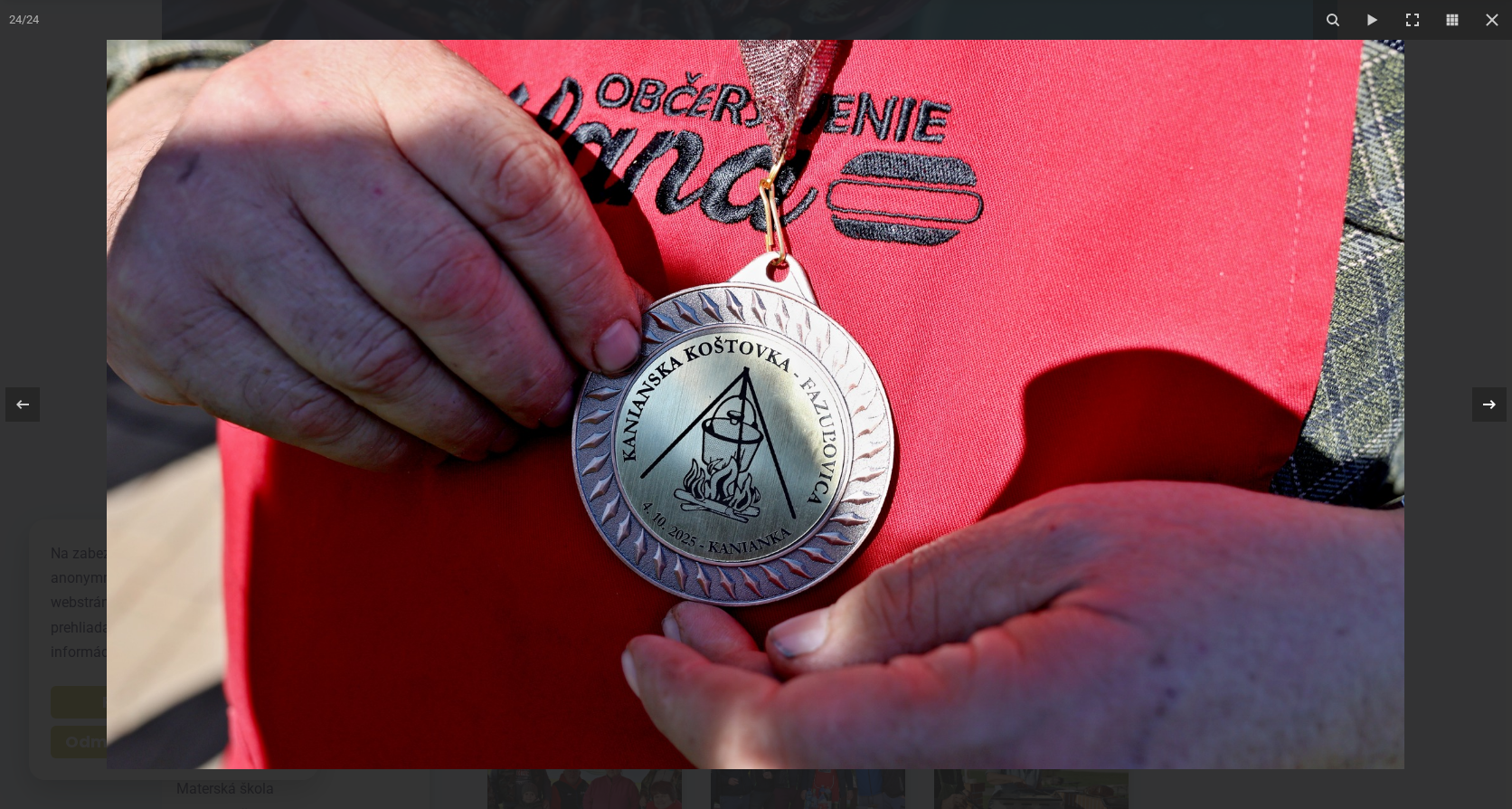
click at [1488, 404] on icon at bounding box center [1489, 404] width 13 height 9
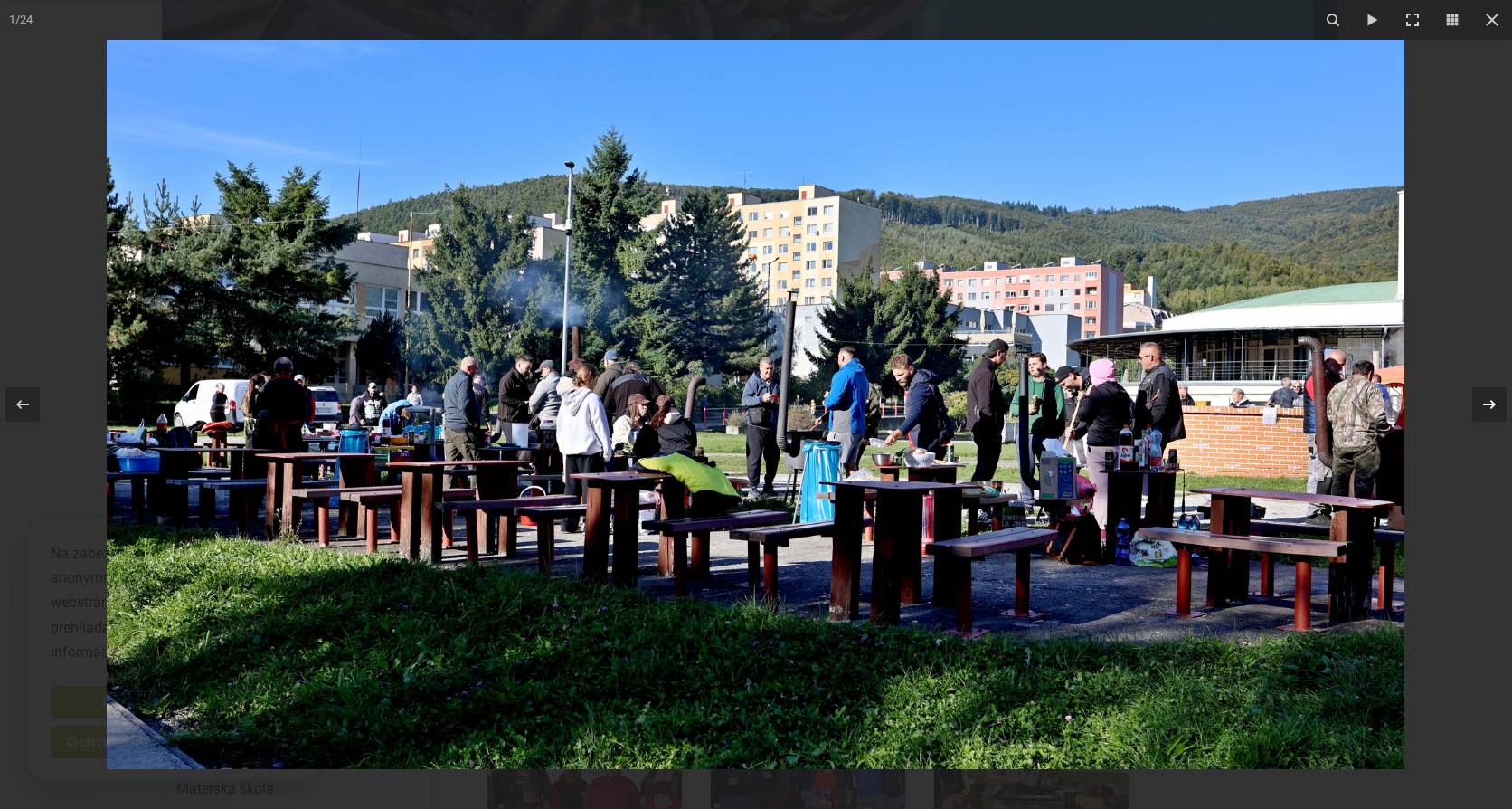
click at [1491, 403] on icon at bounding box center [1489, 404] width 22 height 22
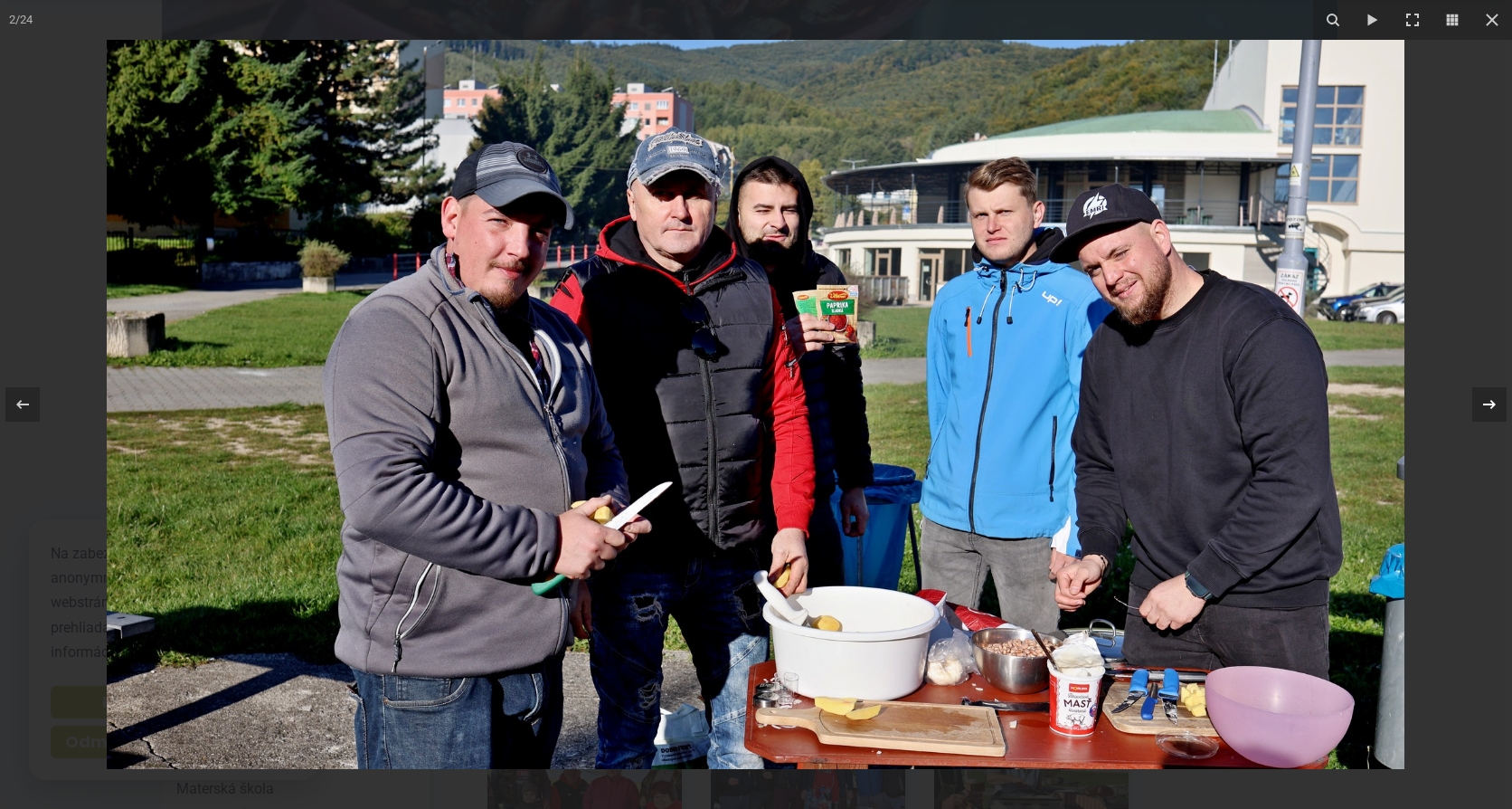
click at [1489, 401] on icon at bounding box center [1489, 404] width 22 height 22
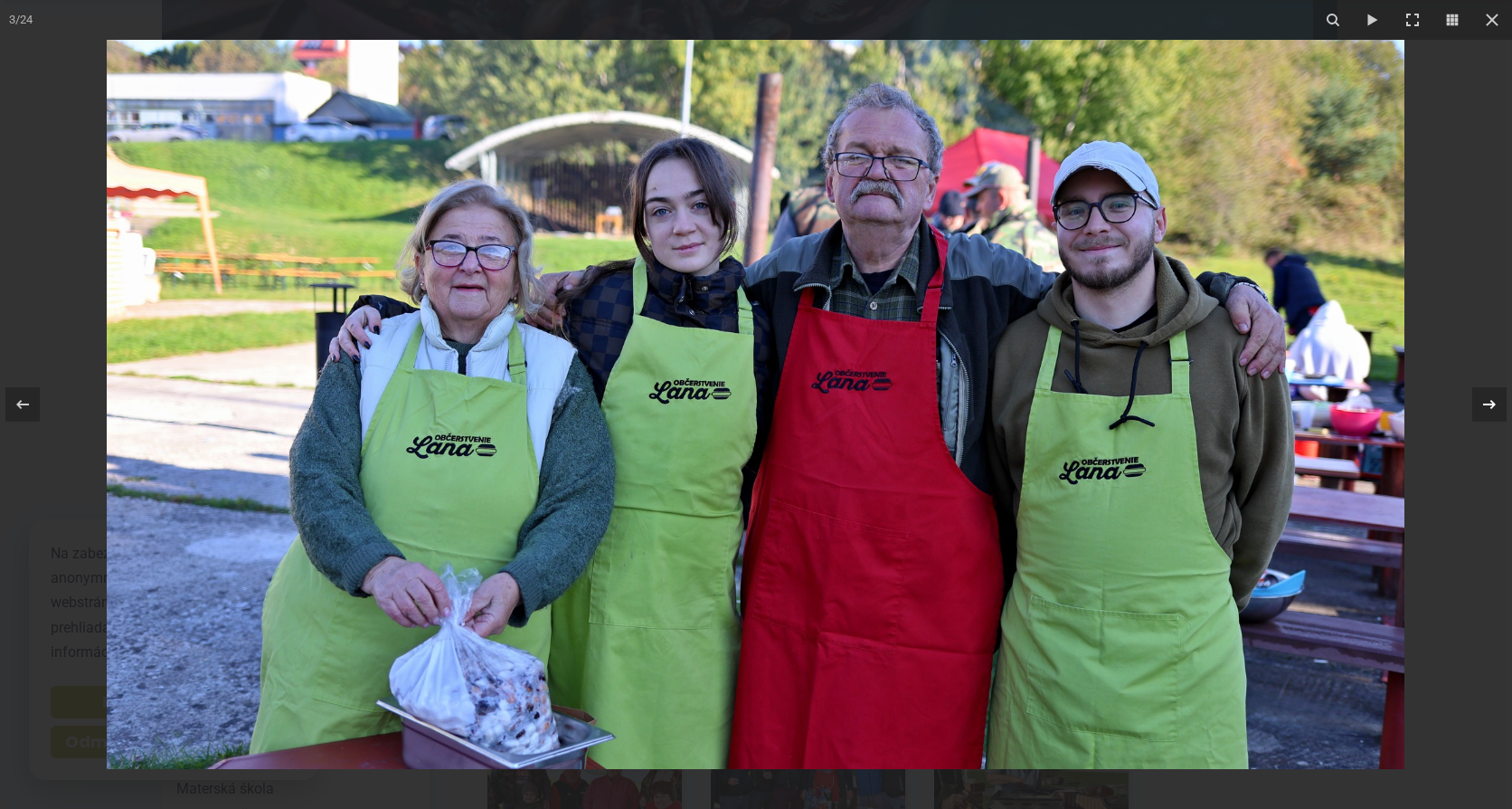
click at [1489, 401] on icon at bounding box center [1489, 404] width 22 height 22
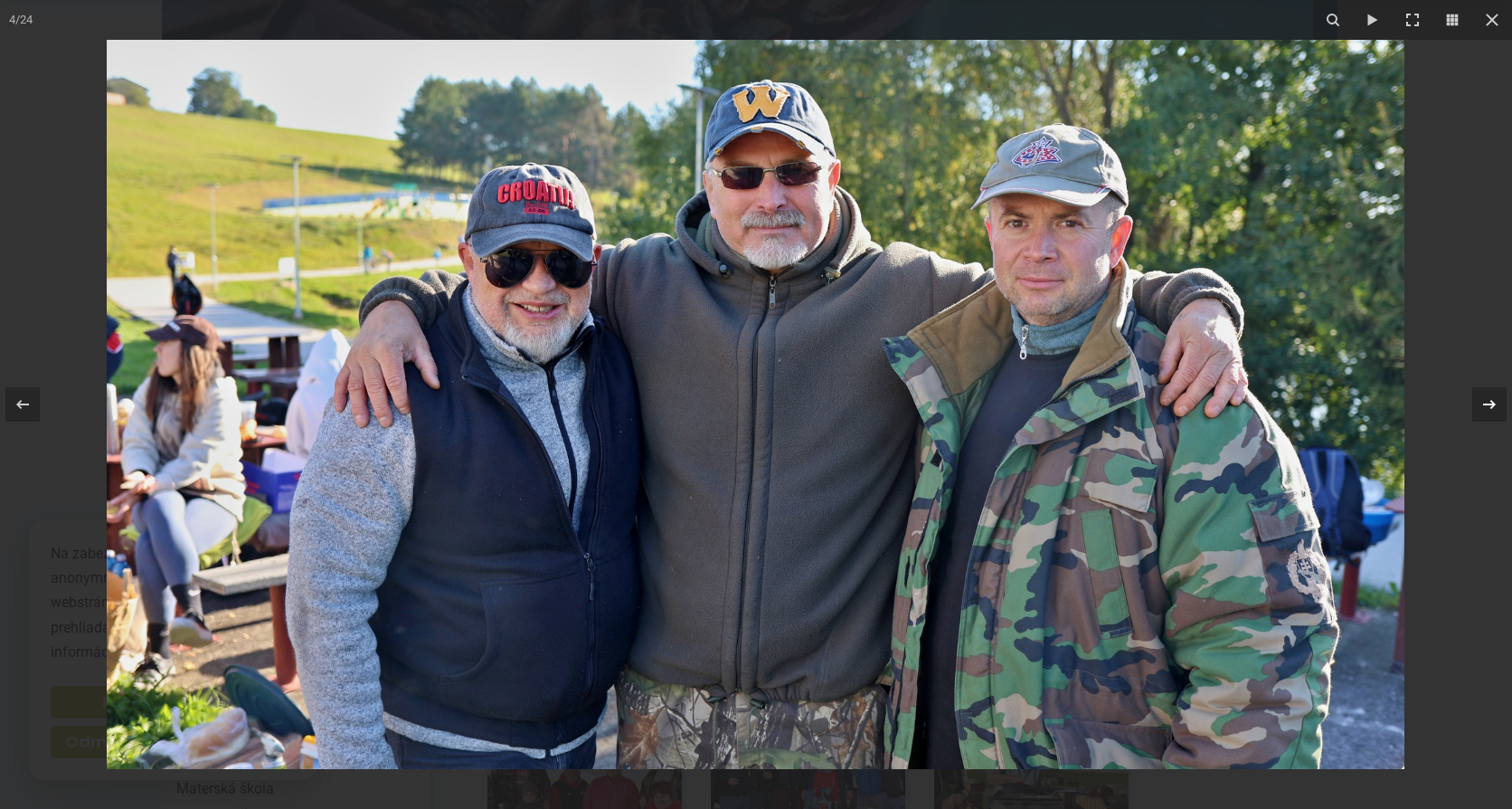
click at [1489, 401] on icon at bounding box center [1489, 404] width 22 height 22
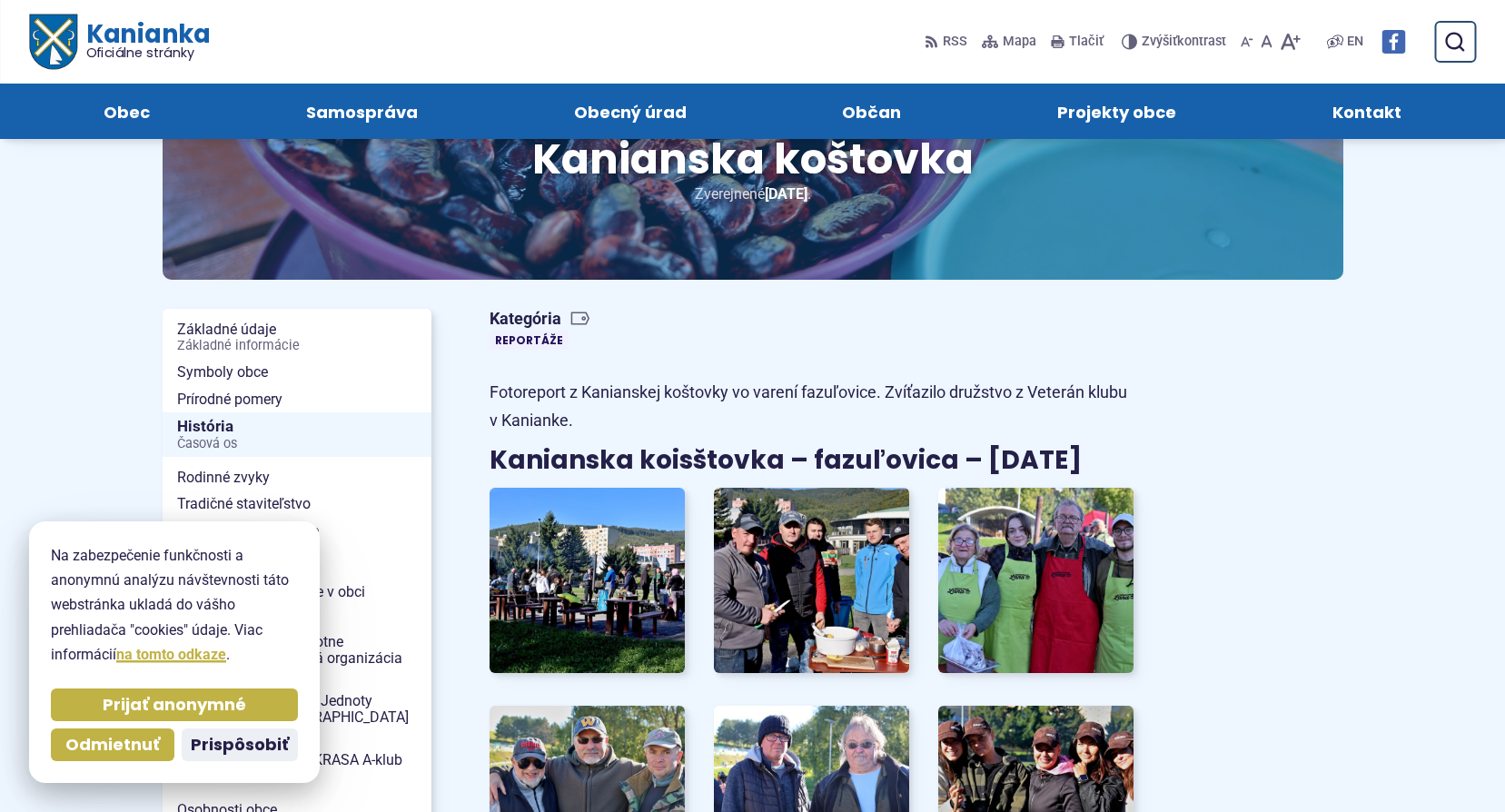
scroll to position [90, 0]
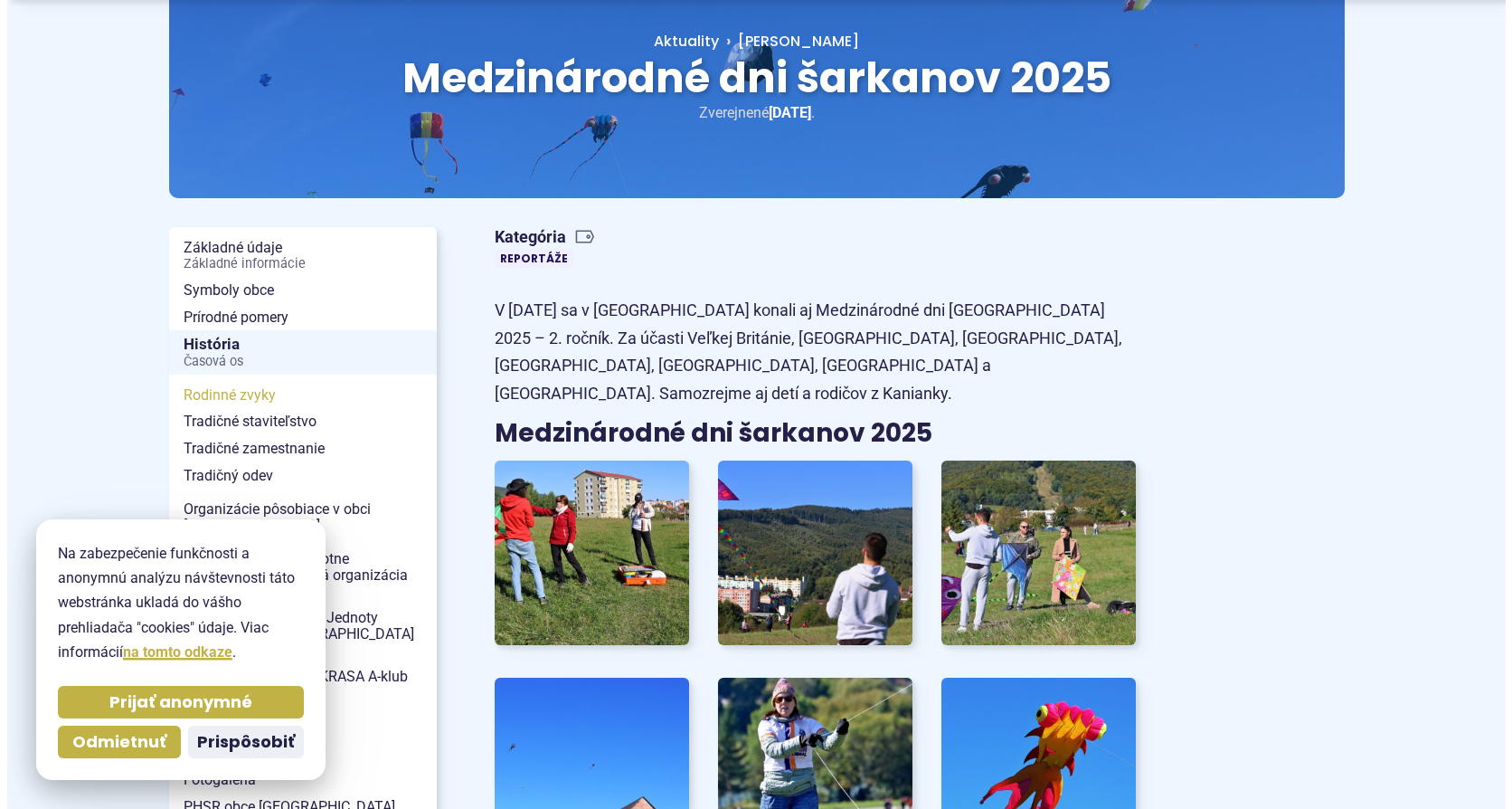
scroll to position [271, 0]
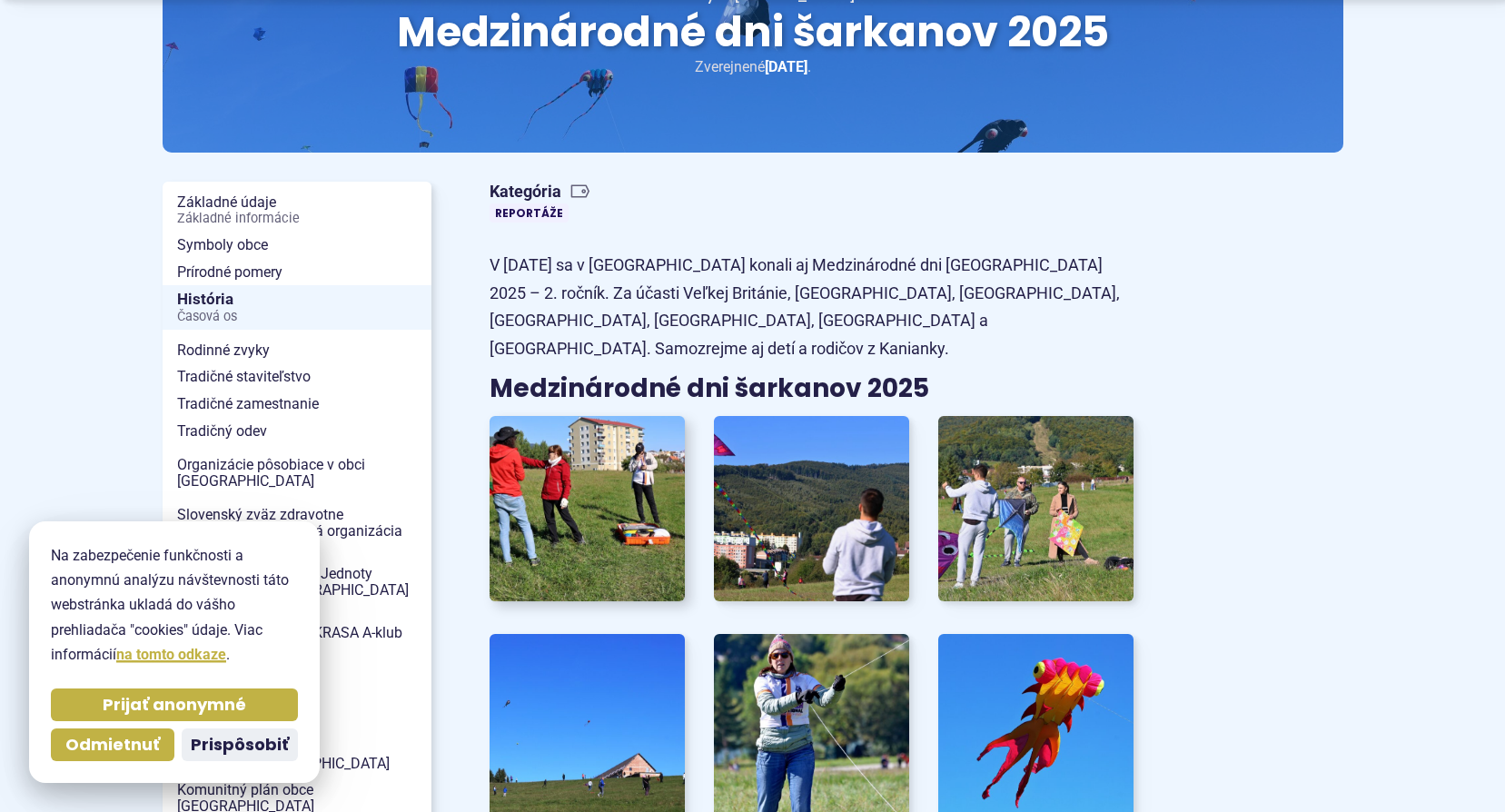
click at [572, 442] on img at bounding box center [588, 509] width 216 height 205
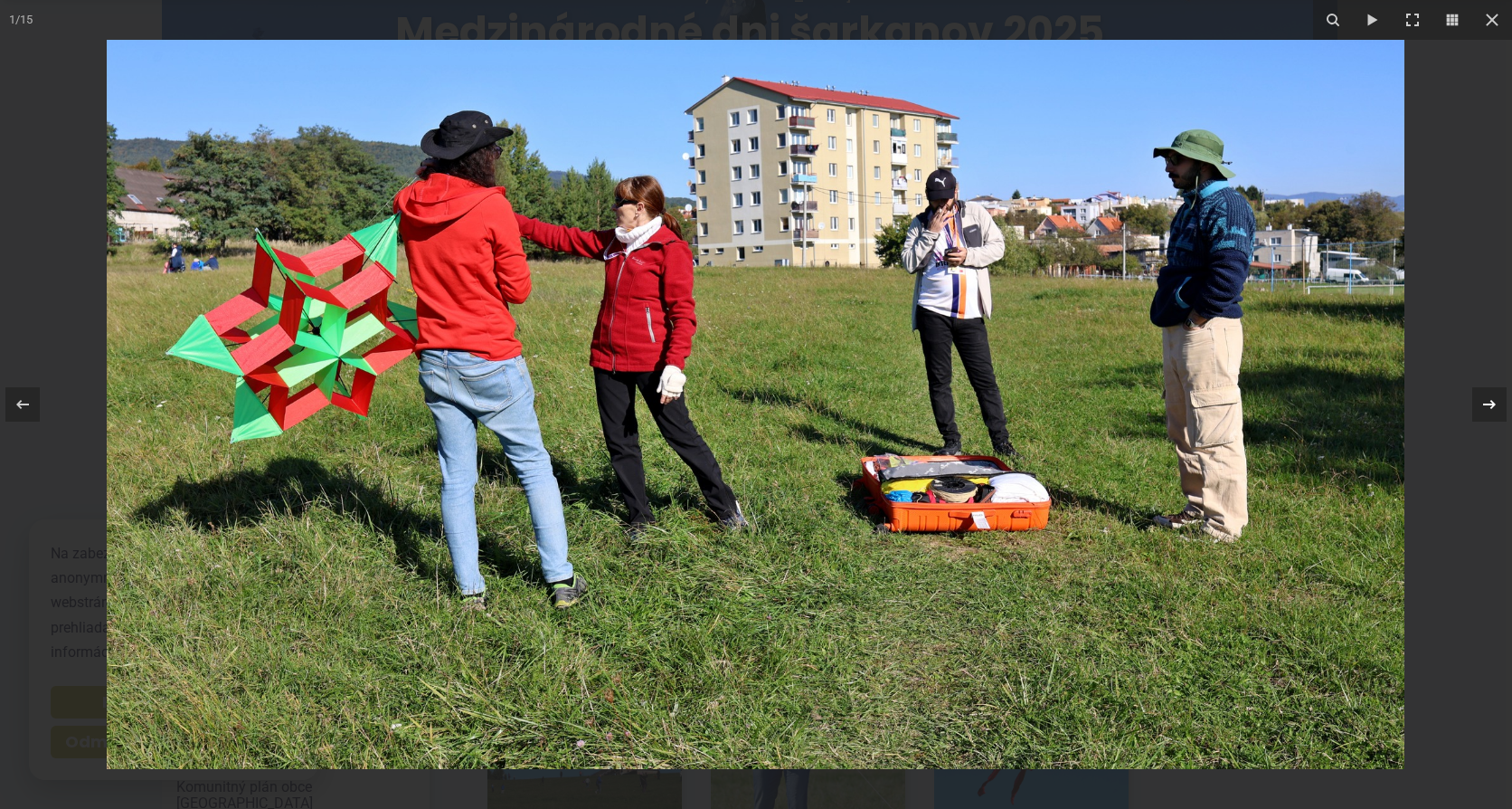
click at [1488, 401] on icon at bounding box center [1489, 404] width 22 height 22
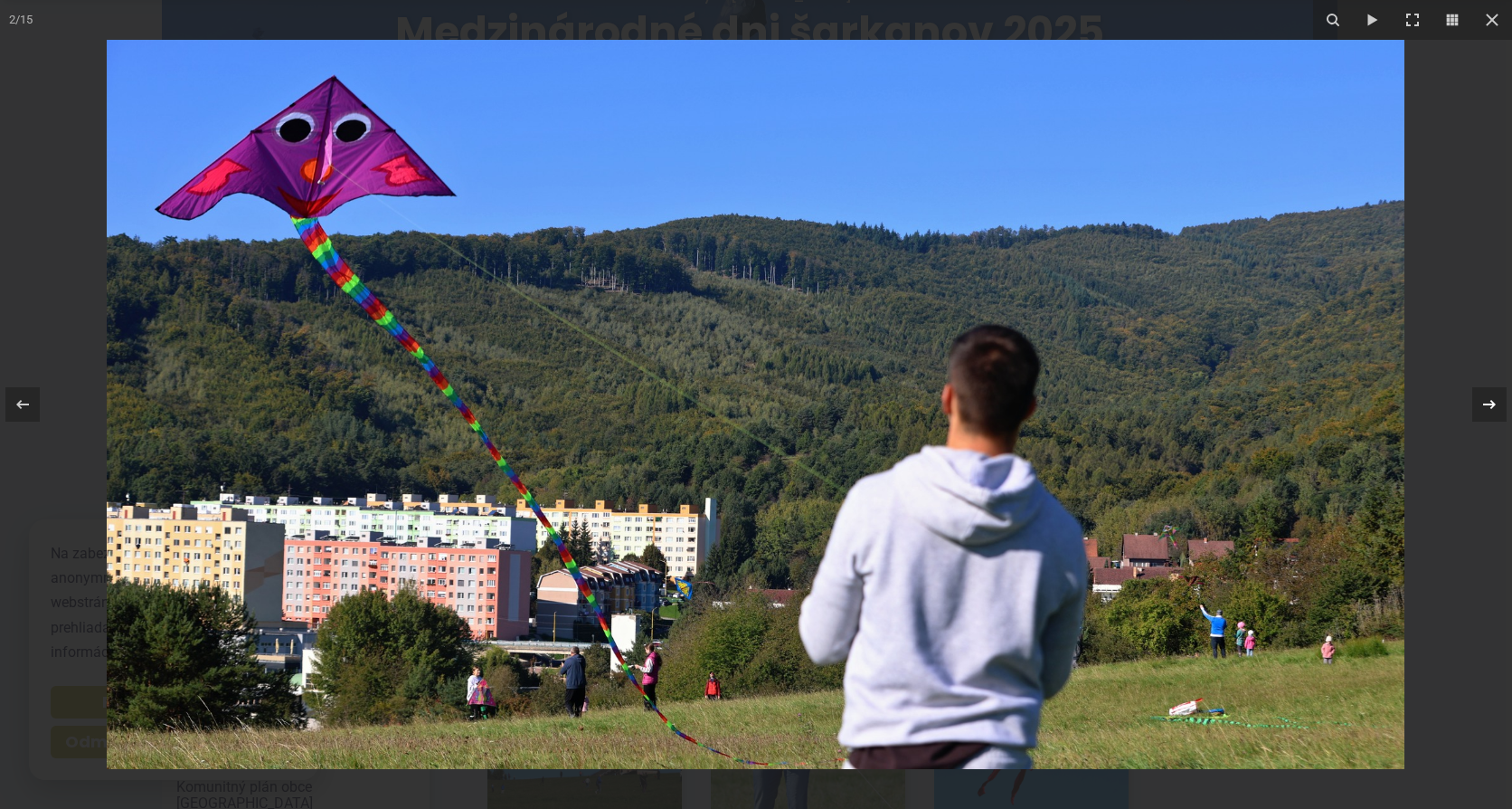
click at [1488, 401] on icon at bounding box center [1489, 404] width 22 height 22
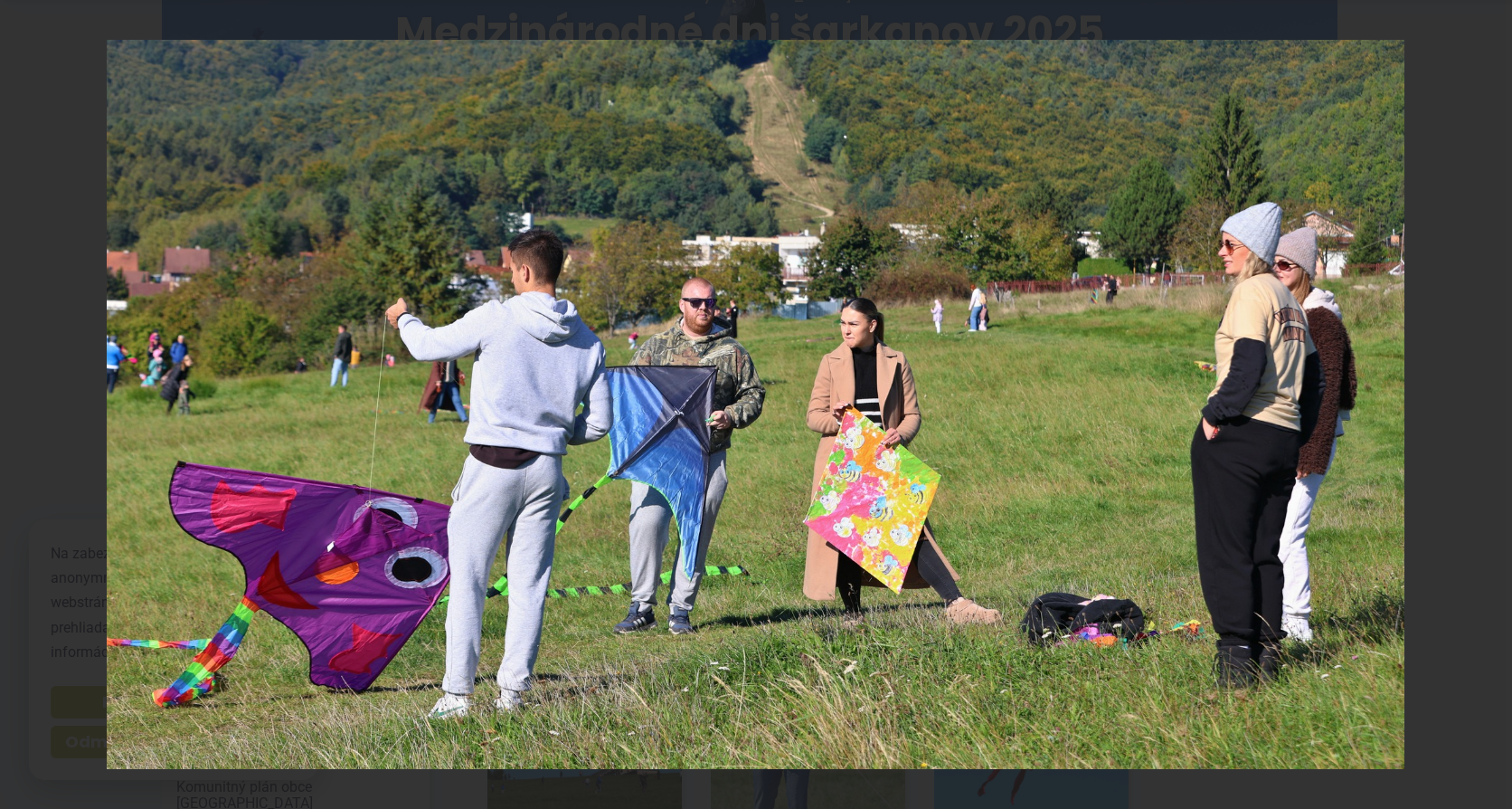
click at [1488, 401] on icon at bounding box center [1489, 404] width 22 height 22
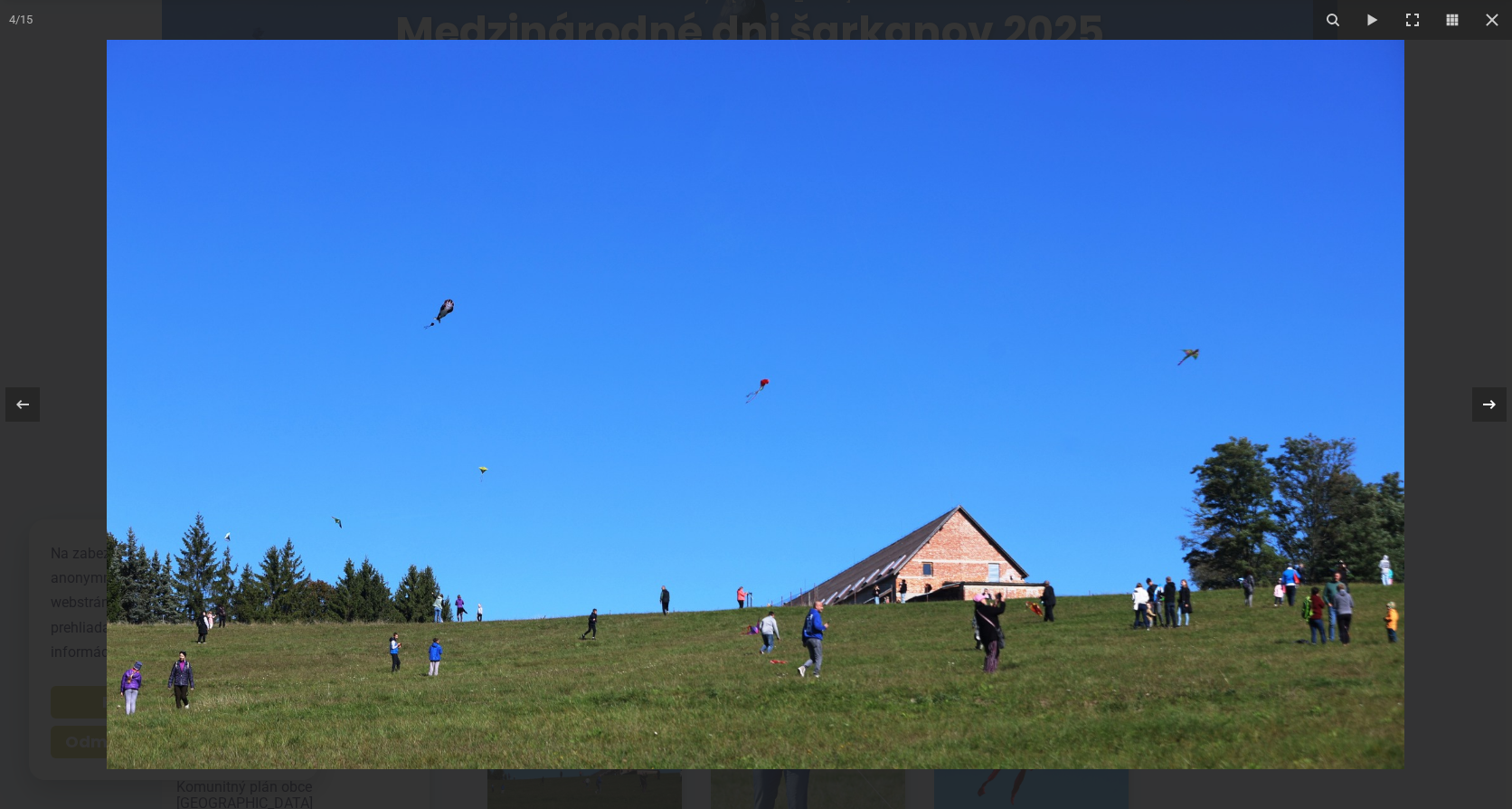
click at [1488, 401] on icon at bounding box center [1489, 404] width 22 height 22
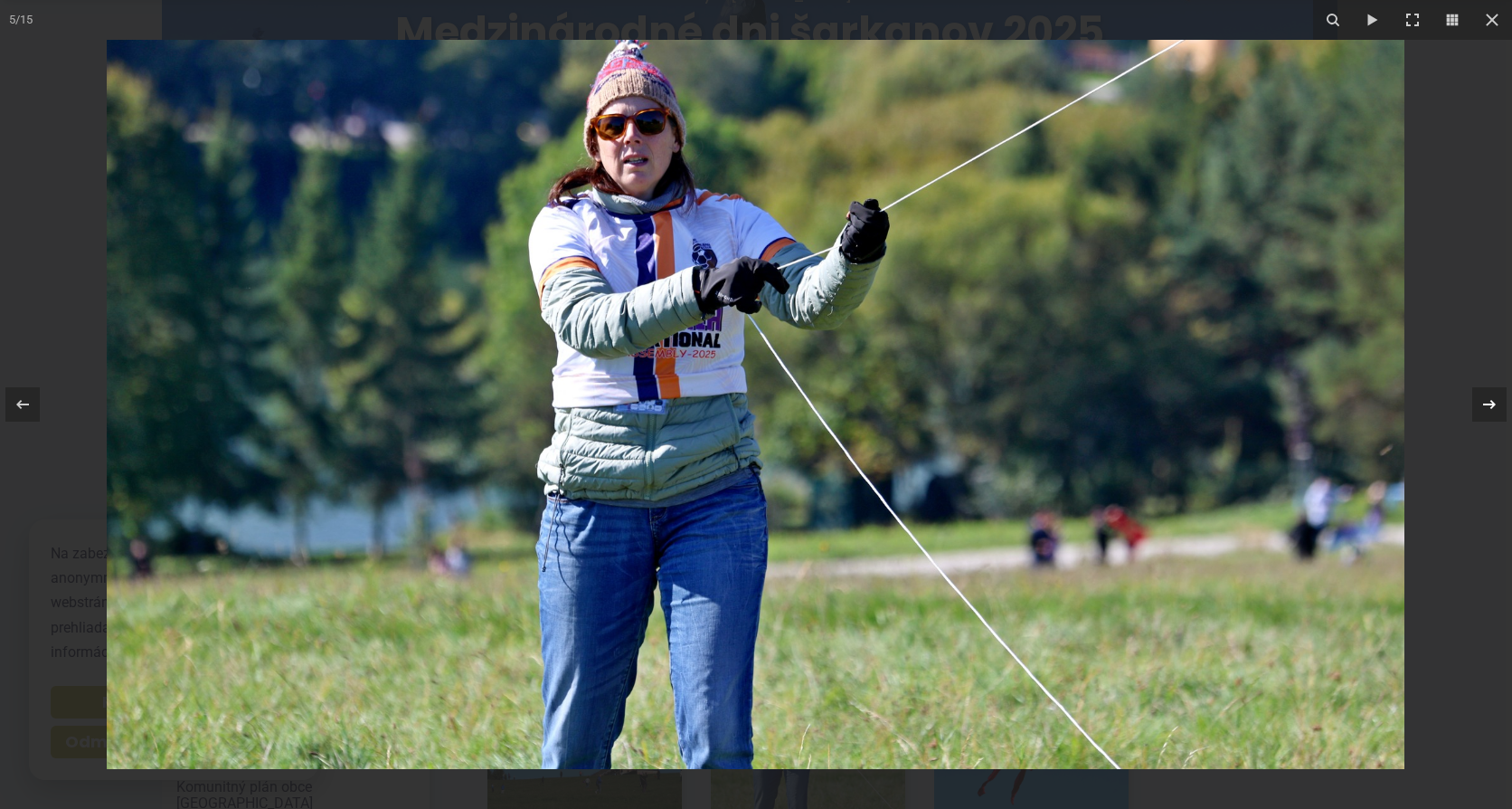
click at [1488, 401] on icon at bounding box center [1489, 404] width 22 height 22
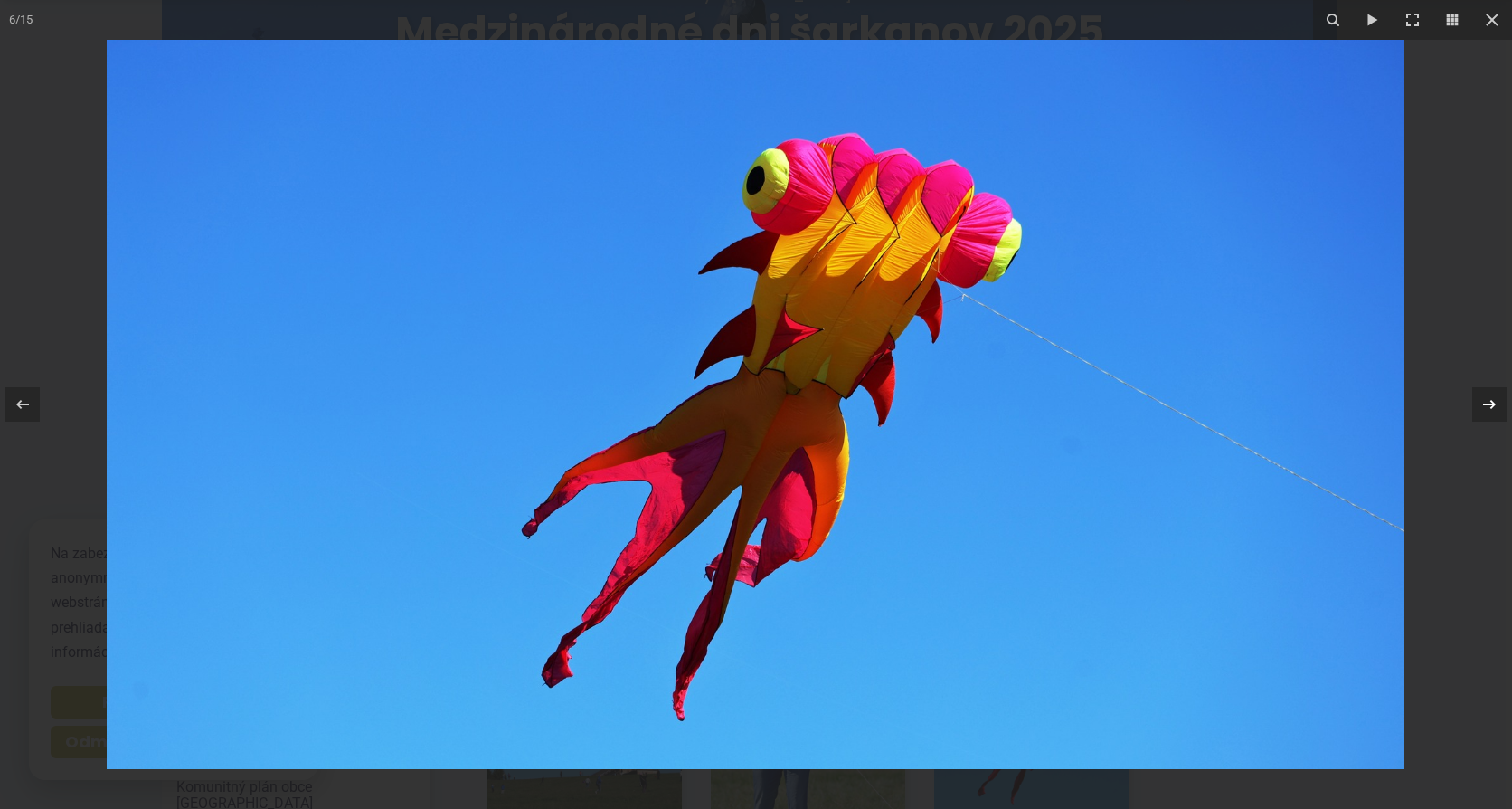
click at [1488, 401] on icon at bounding box center [1489, 404] width 22 height 22
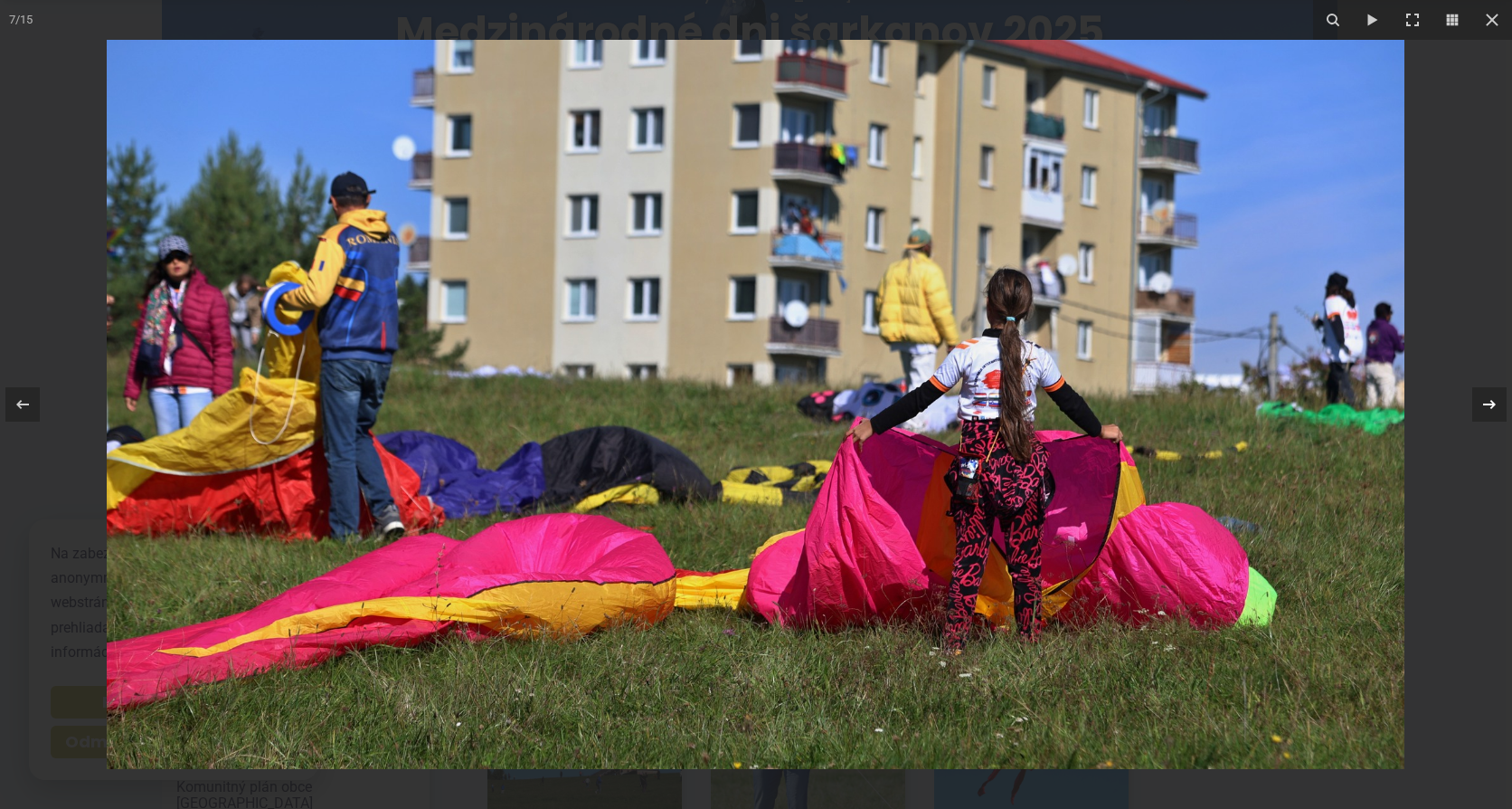
click at [1488, 401] on icon at bounding box center [1489, 404] width 22 height 22
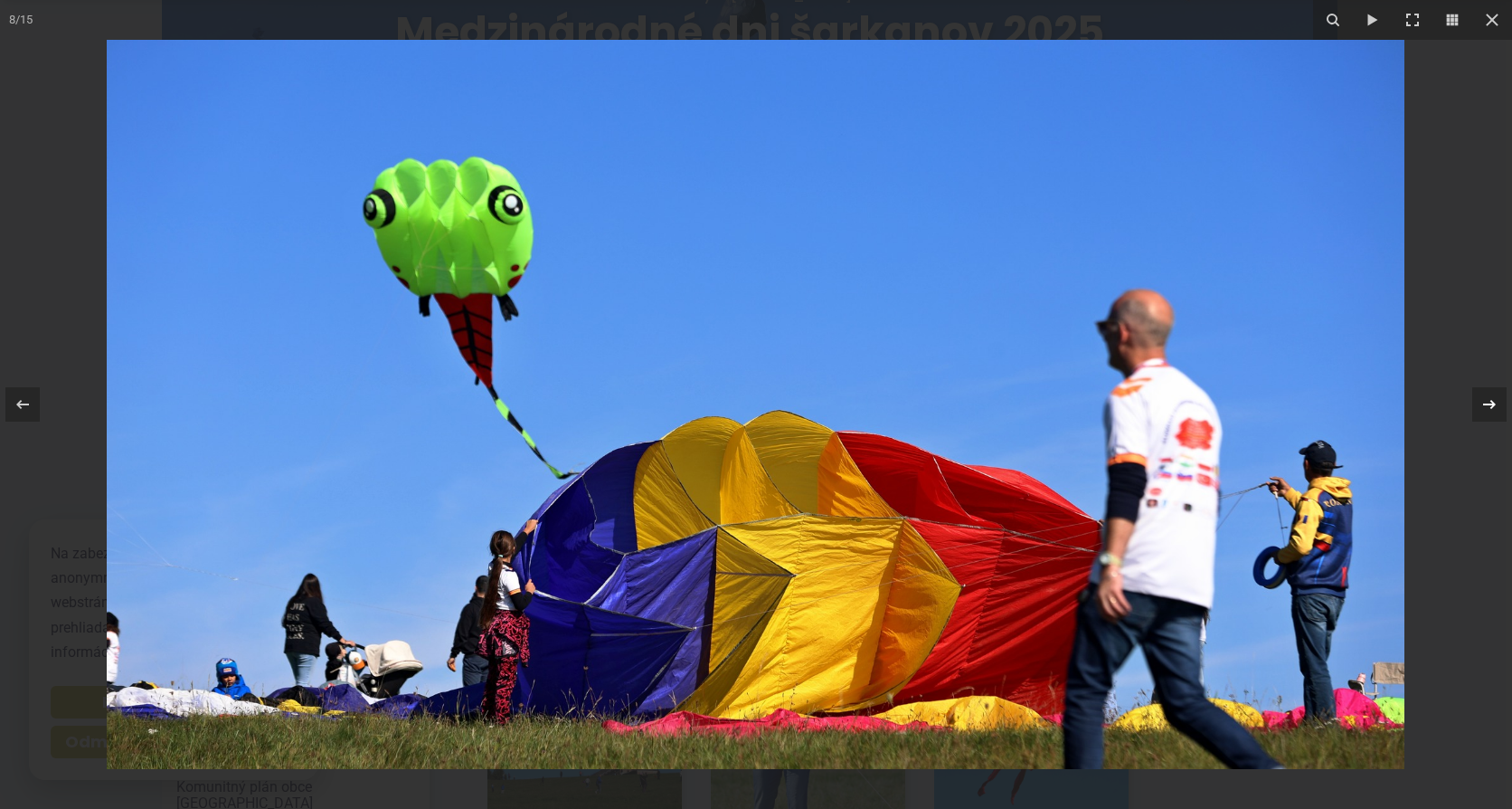
click at [1488, 401] on icon at bounding box center [1489, 404] width 22 height 22
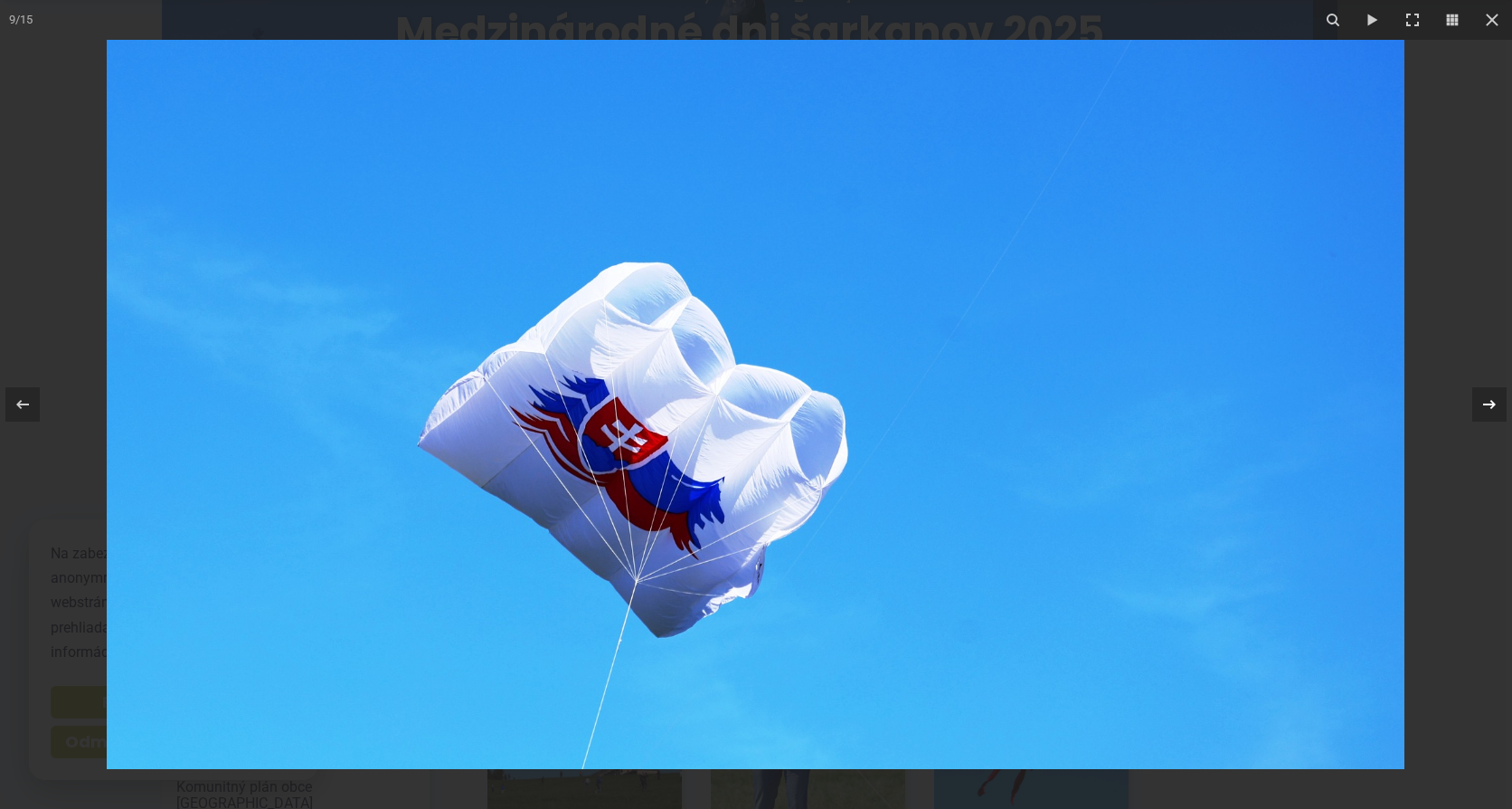
click at [1488, 401] on icon at bounding box center [1489, 404] width 22 height 22
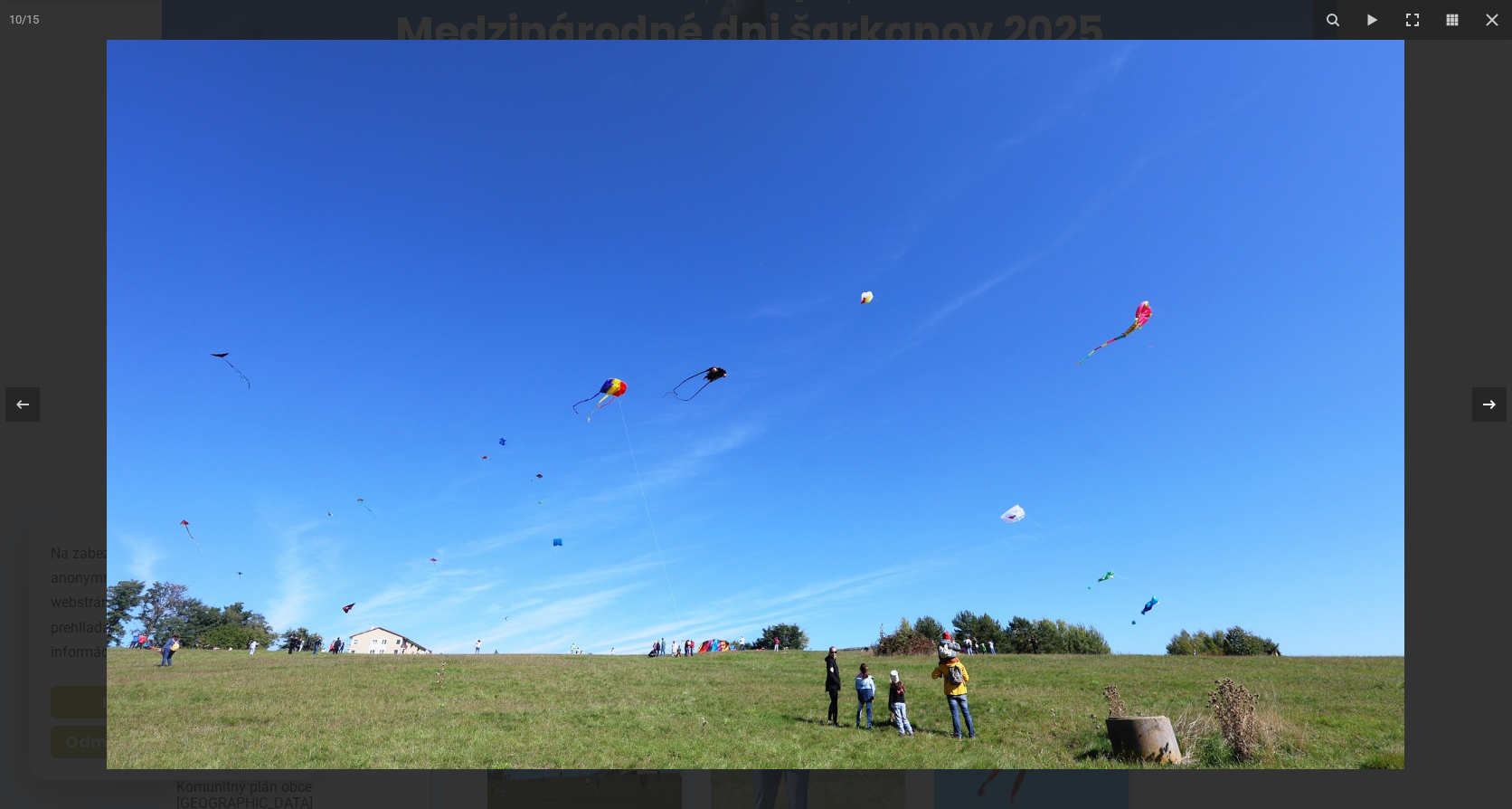
click at [1488, 401] on icon at bounding box center [1489, 404] width 22 height 22
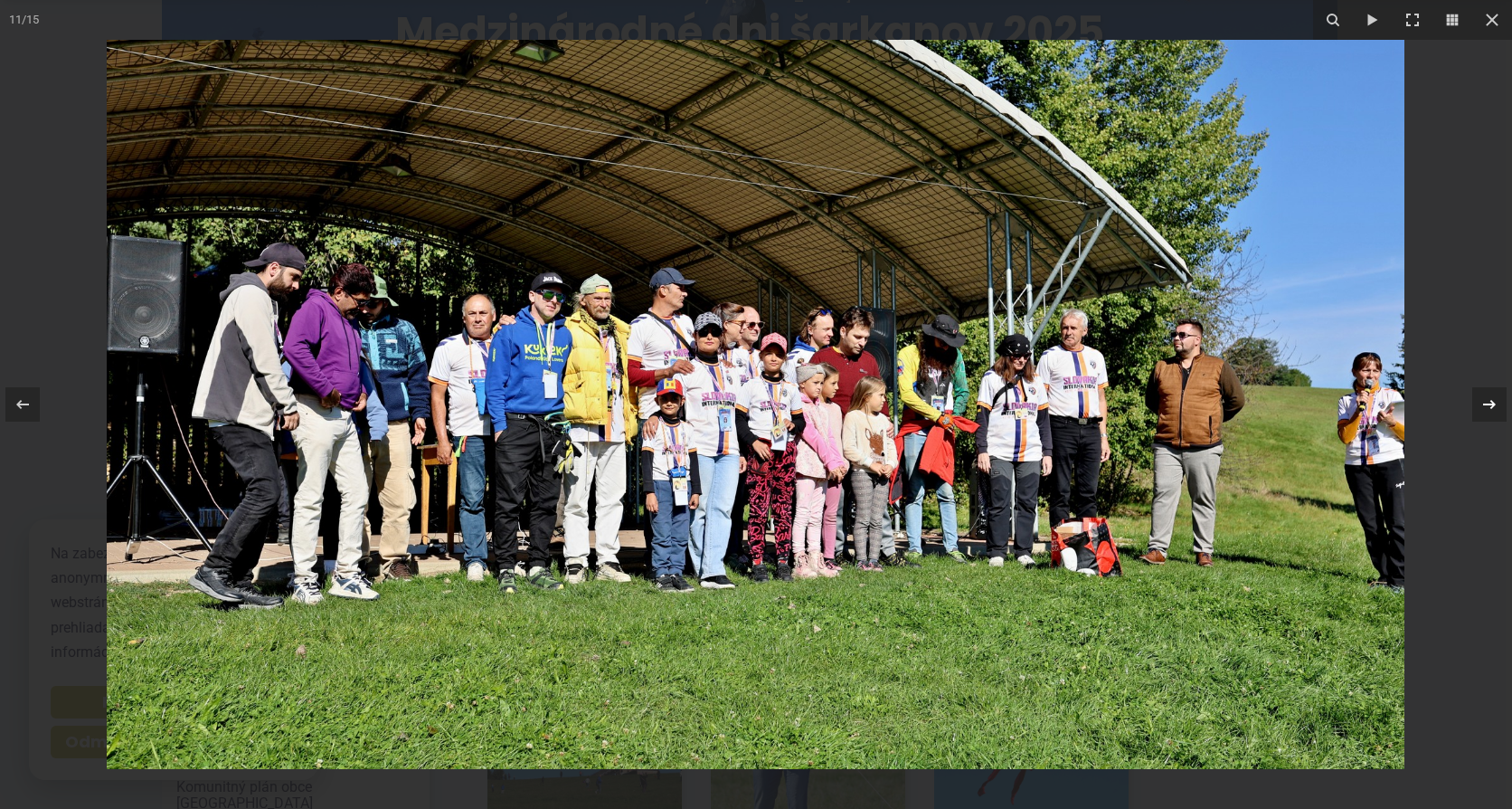
click at [1488, 401] on div "11 / 15" at bounding box center [756, 404] width 1512 height 809
click at [1488, 401] on icon at bounding box center [1489, 404] width 22 height 22
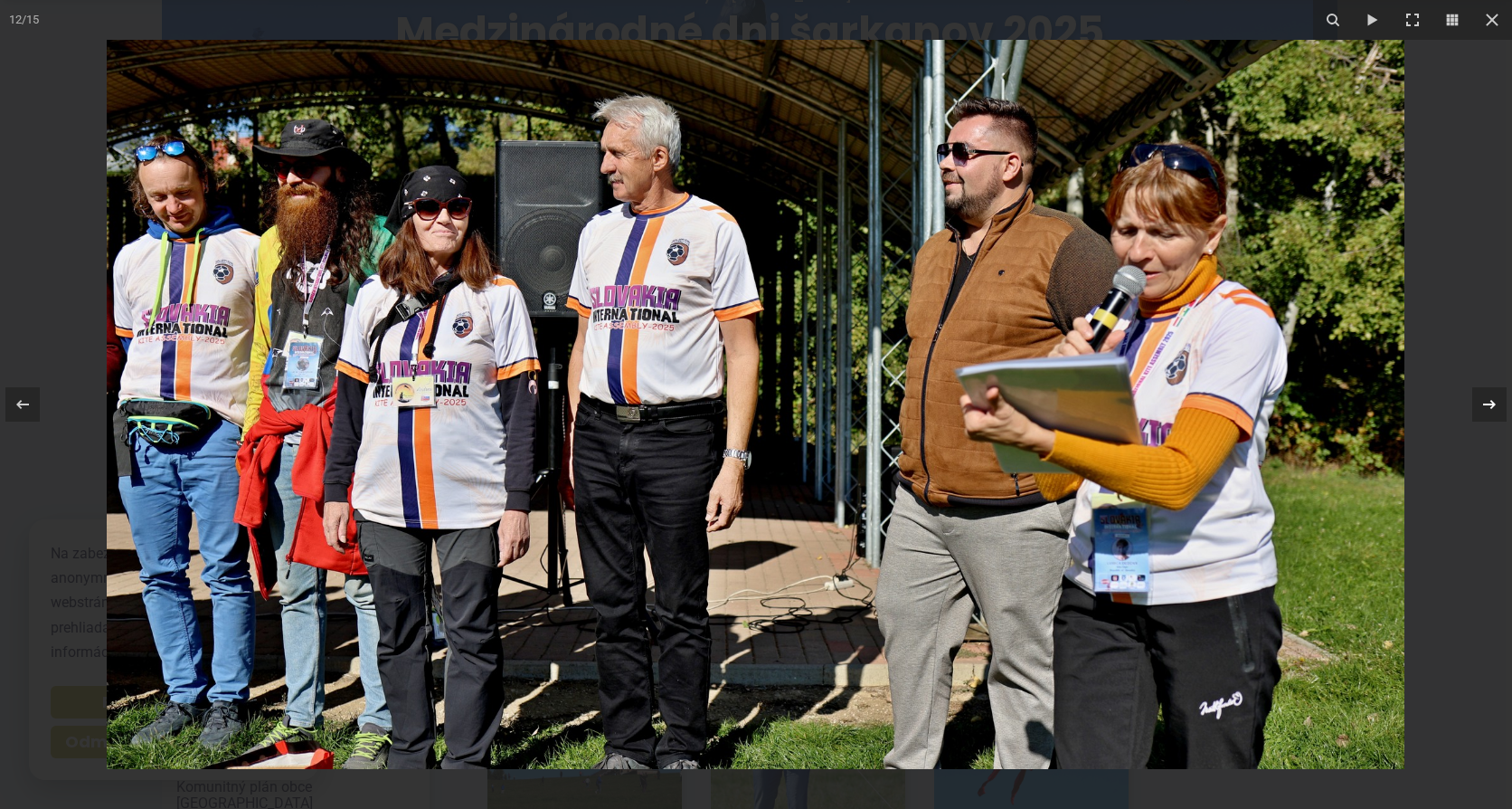
click at [1488, 401] on div "12 / 15" at bounding box center [756, 404] width 1512 height 809
click at [1489, 405] on icon at bounding box center [1489, 404] width 22 height 22
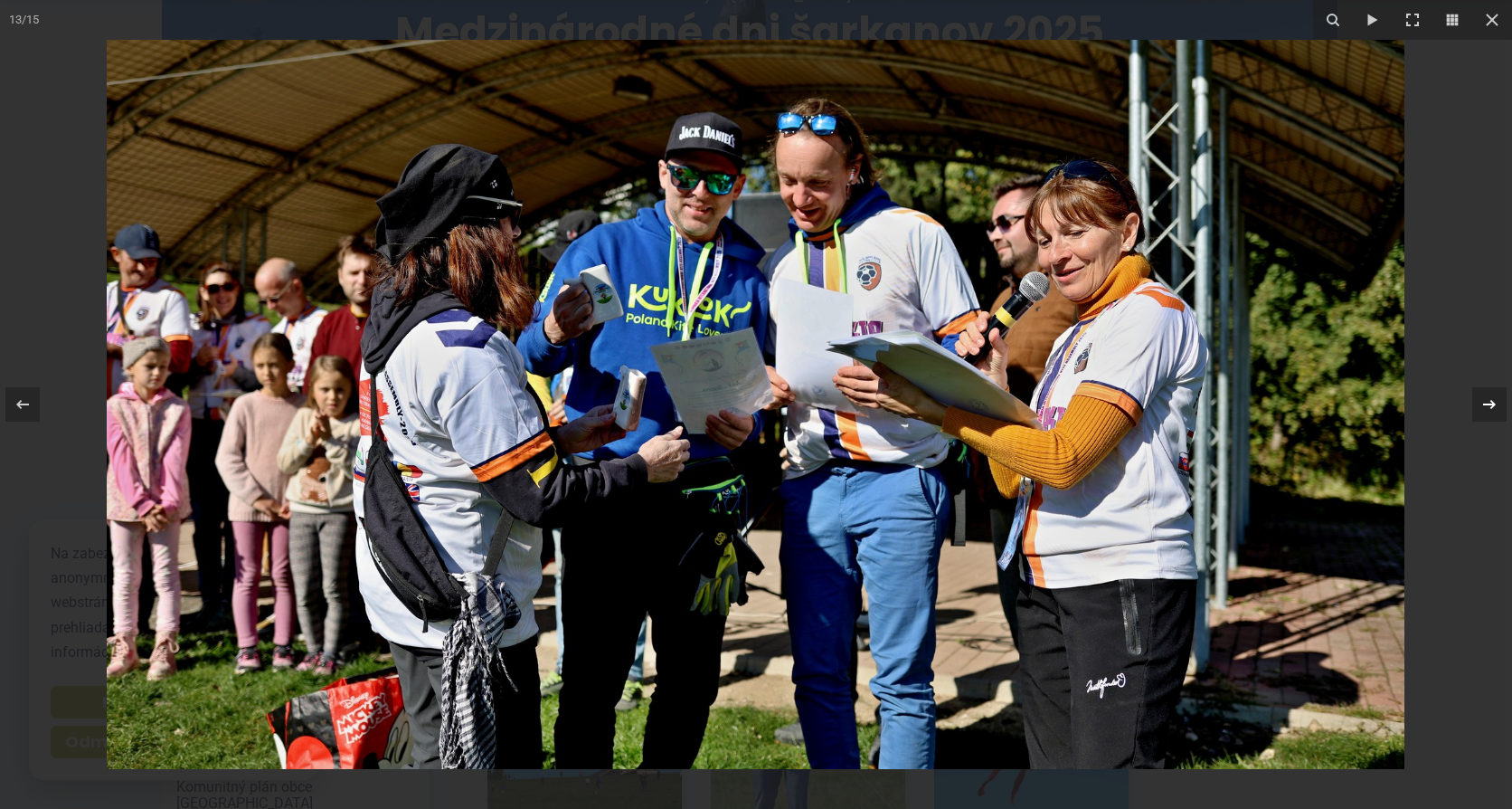
click at [1489, 405] on icon at bounding box center [1489, 404] width 22 height 22
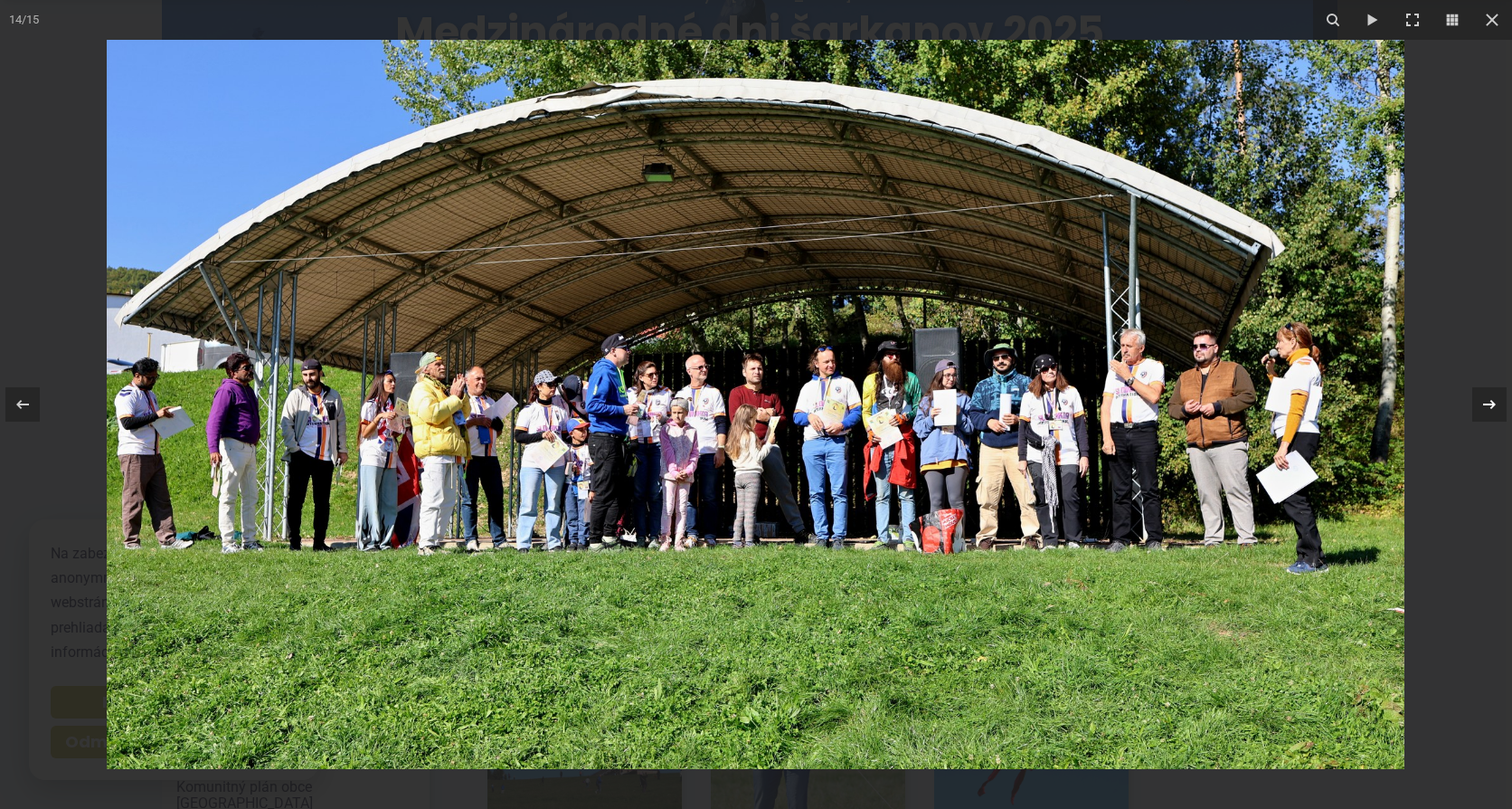
click at [1489, 405] on icon at bounding box center [1489, 404] width 22 height 22
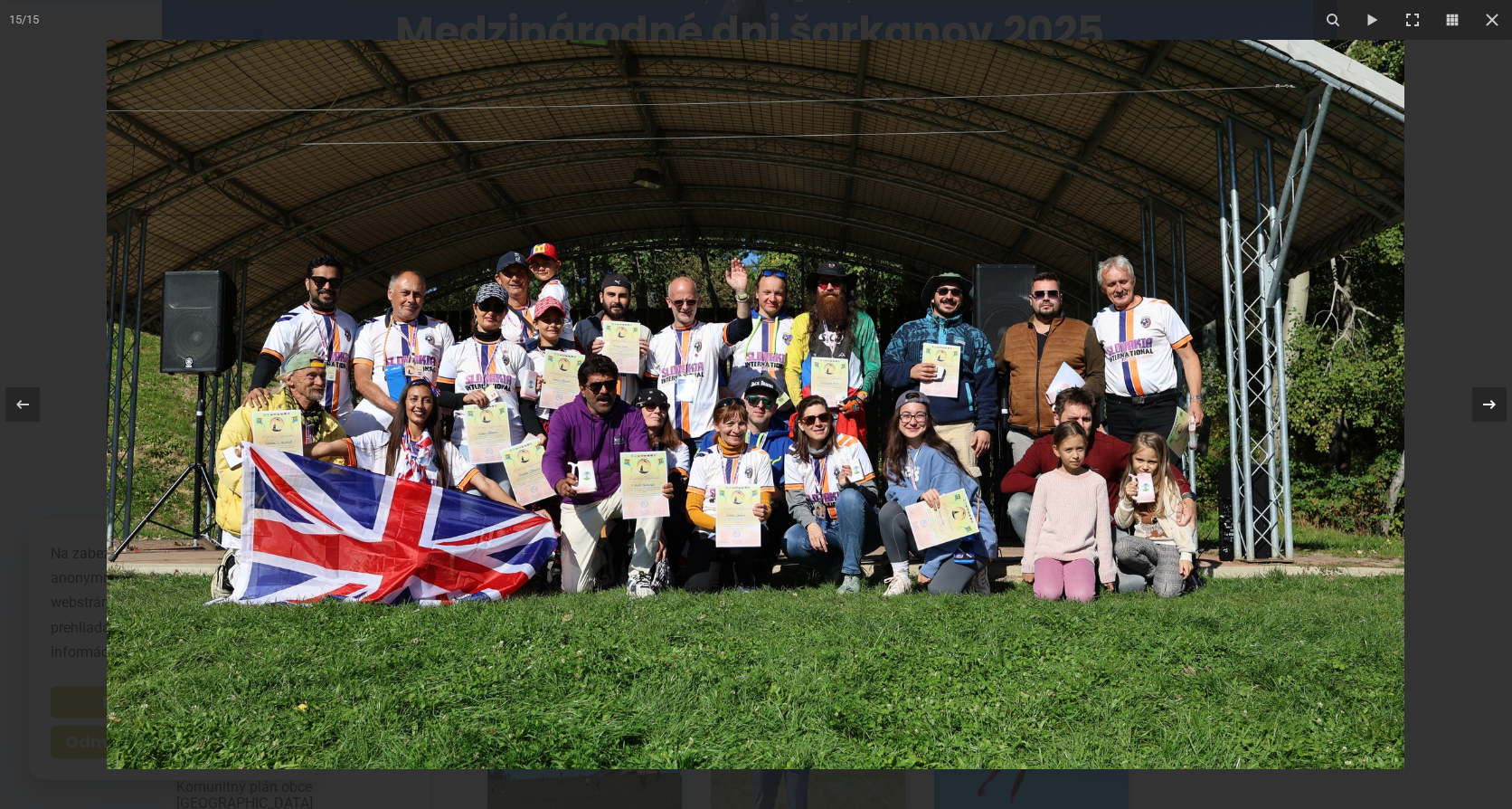
click at [1489, 405] on icon at bounding box center [1489, 404] width 22 height 22
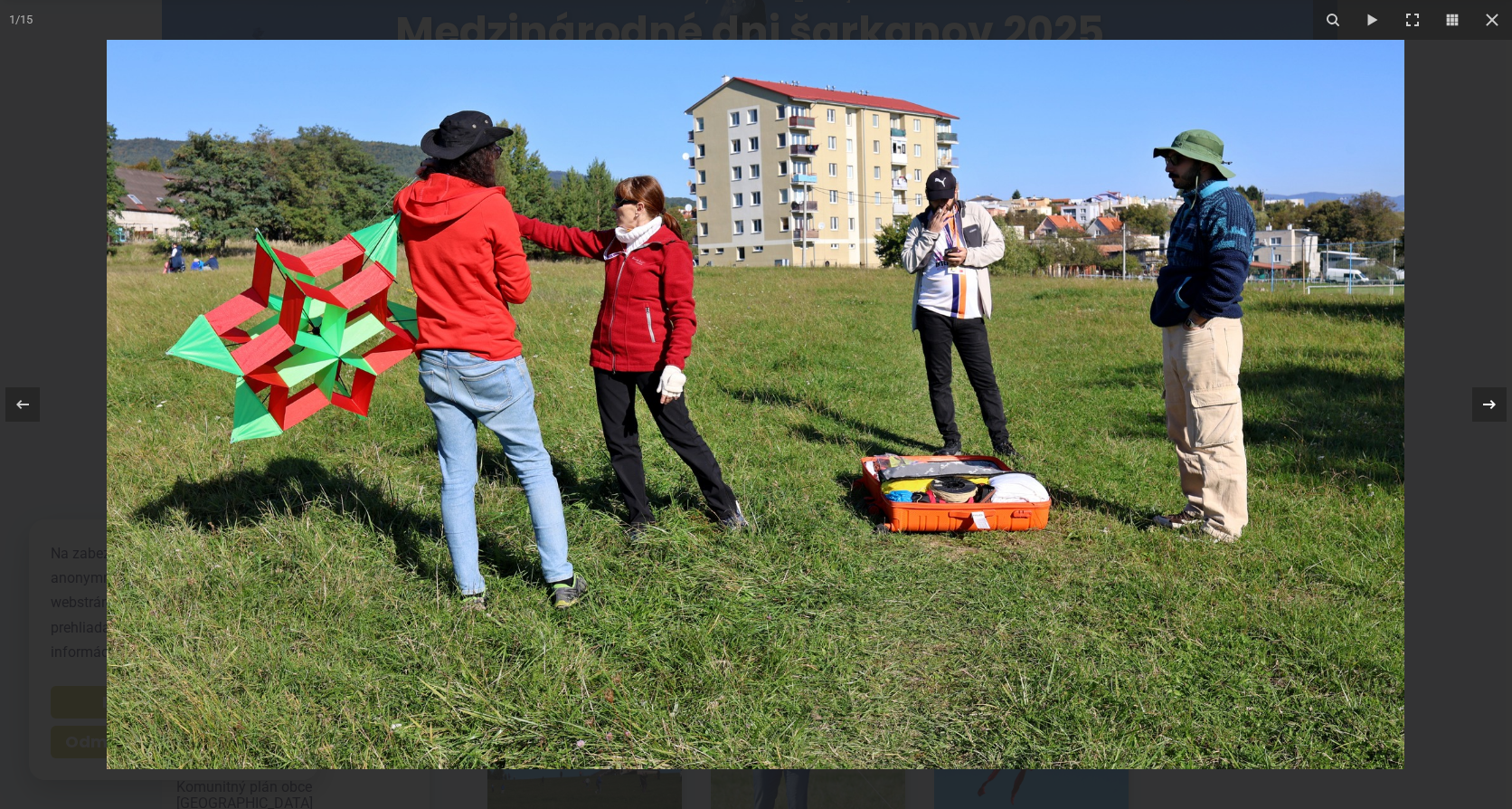
click at [1489, 405] on icon at bounding box center [1489, 404] width 22 height 22
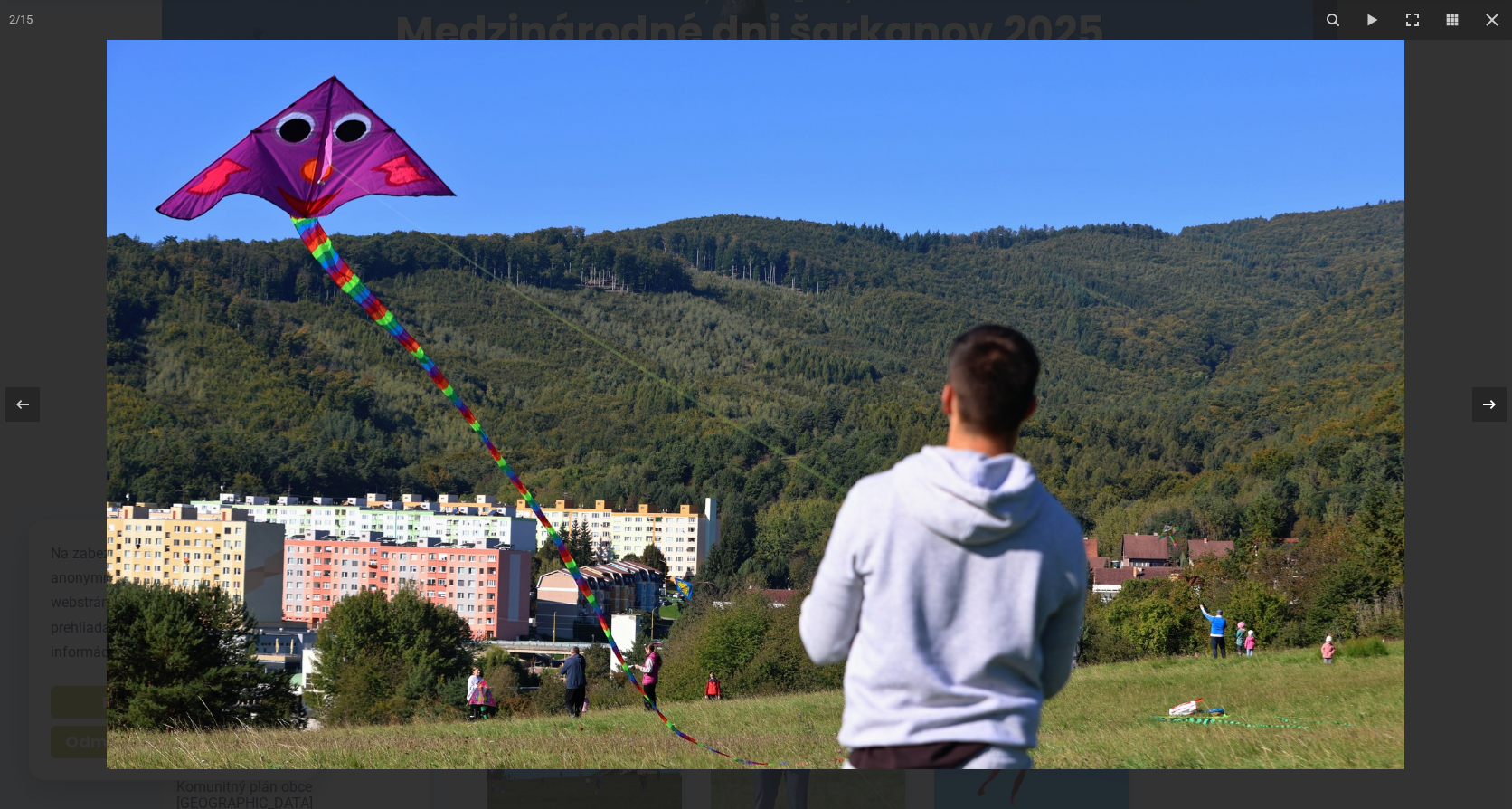
click at [1483, 400] on icon at bounding box center [1489, 404] width 22 height 22
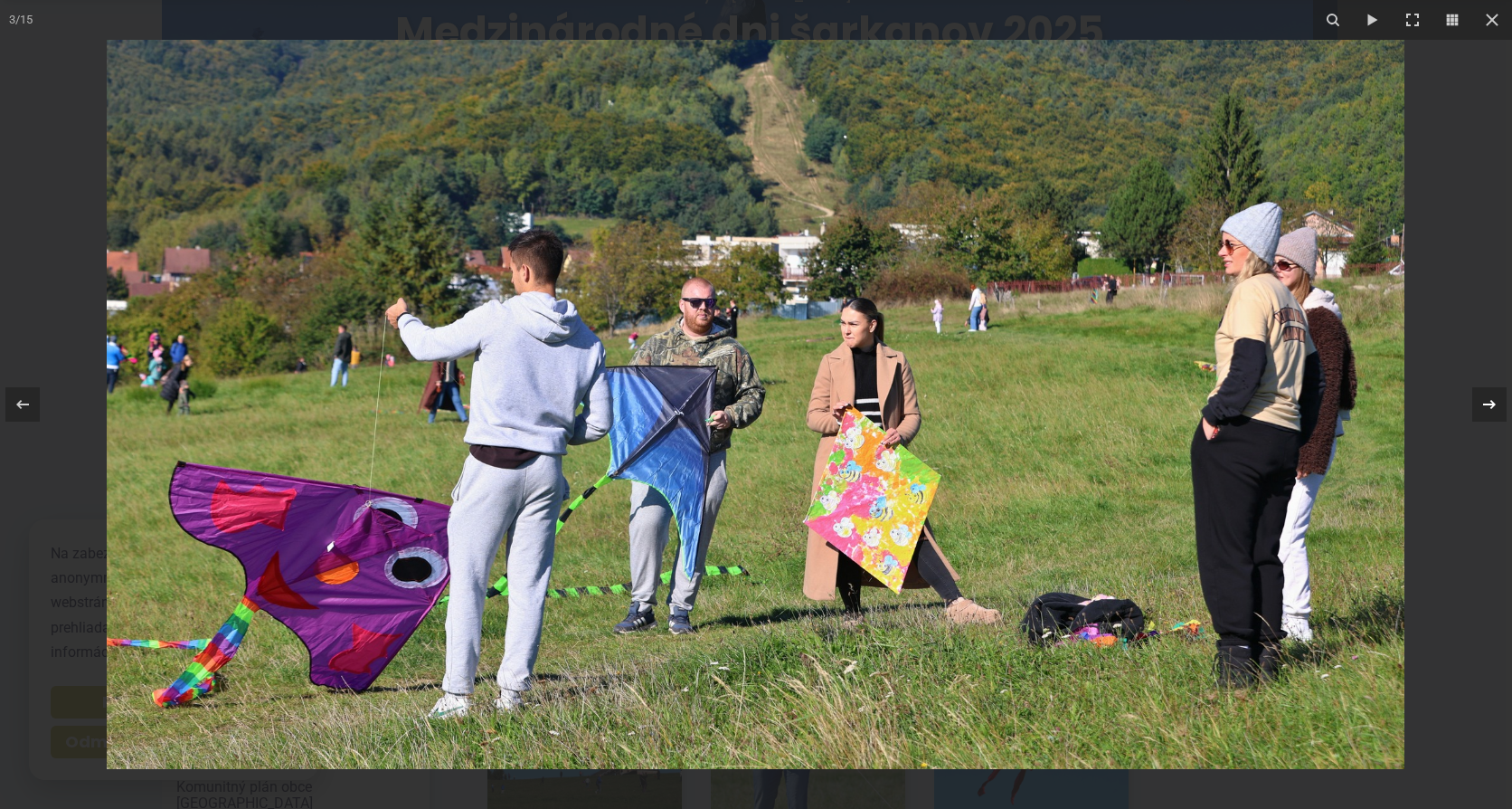
click at [1487, 403] on icon at bounding box center [1489, 404] width 22 height 22
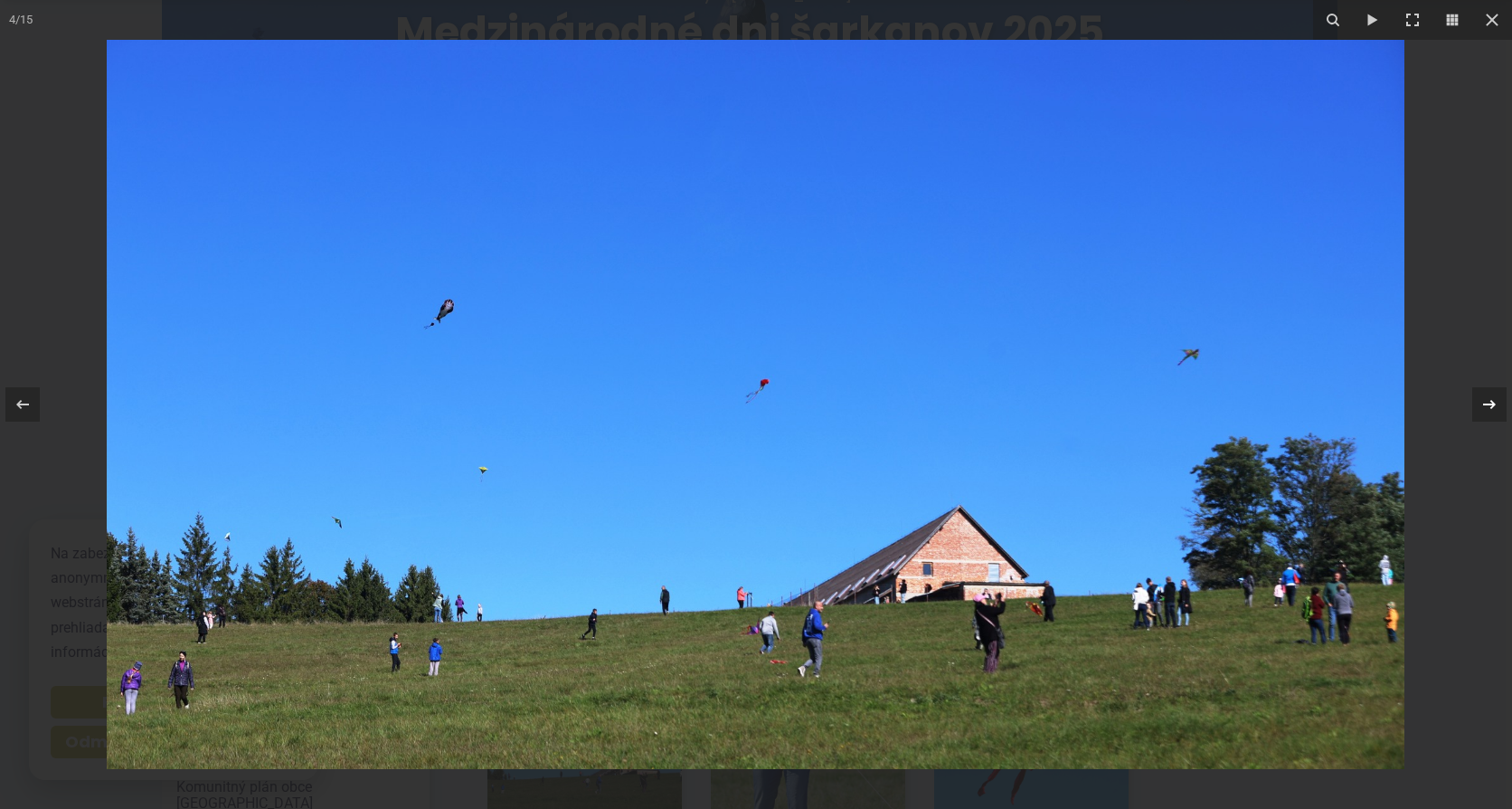
click at [1487, 403] on icon at bounding box center [1489, 404] width 22 height 22
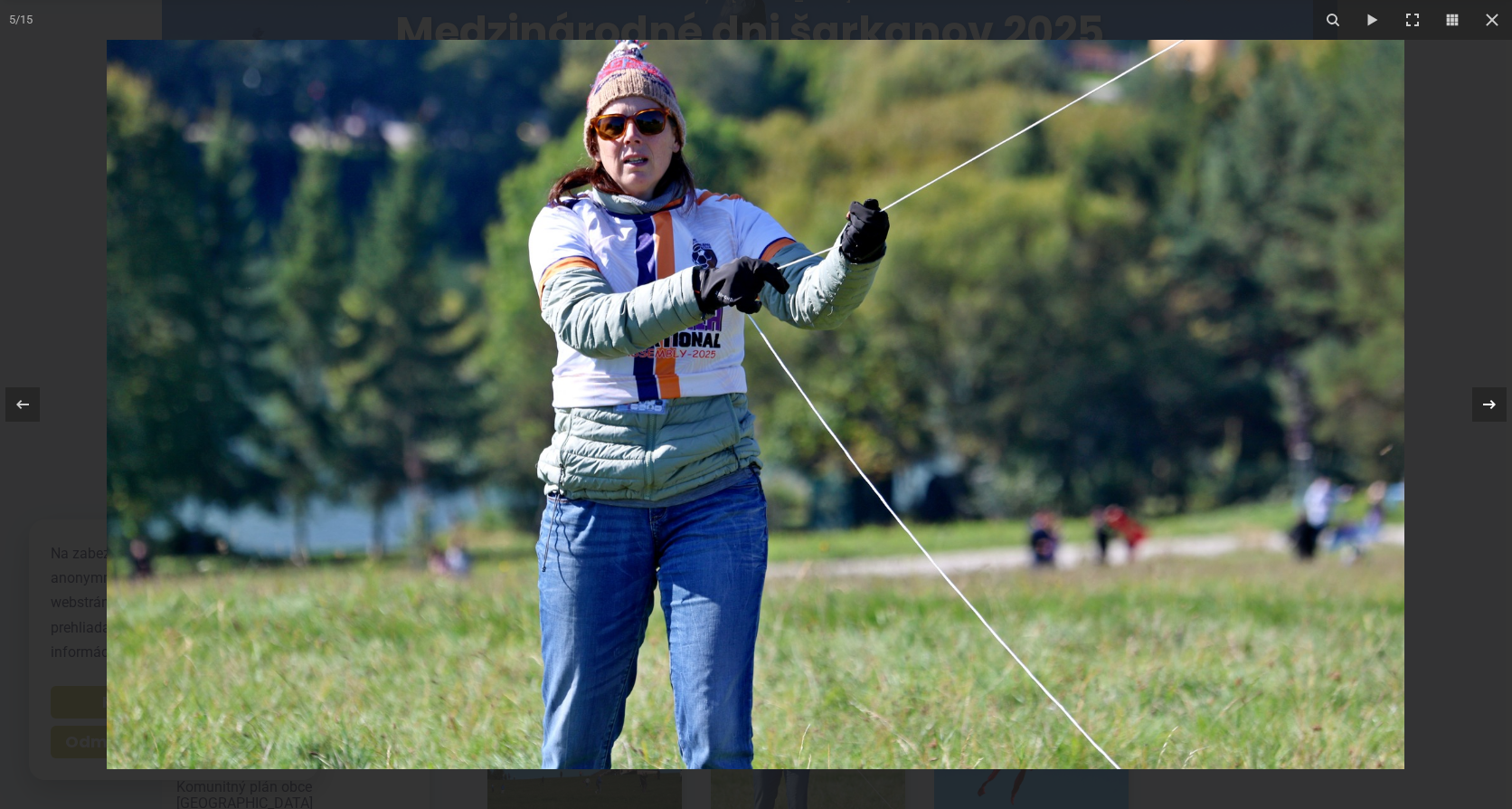
click at [1487, 403] on icon at bounding box center [1489, 404] width 22 height 22
